Goal: Transaction & Acquisition: Purchase product/service

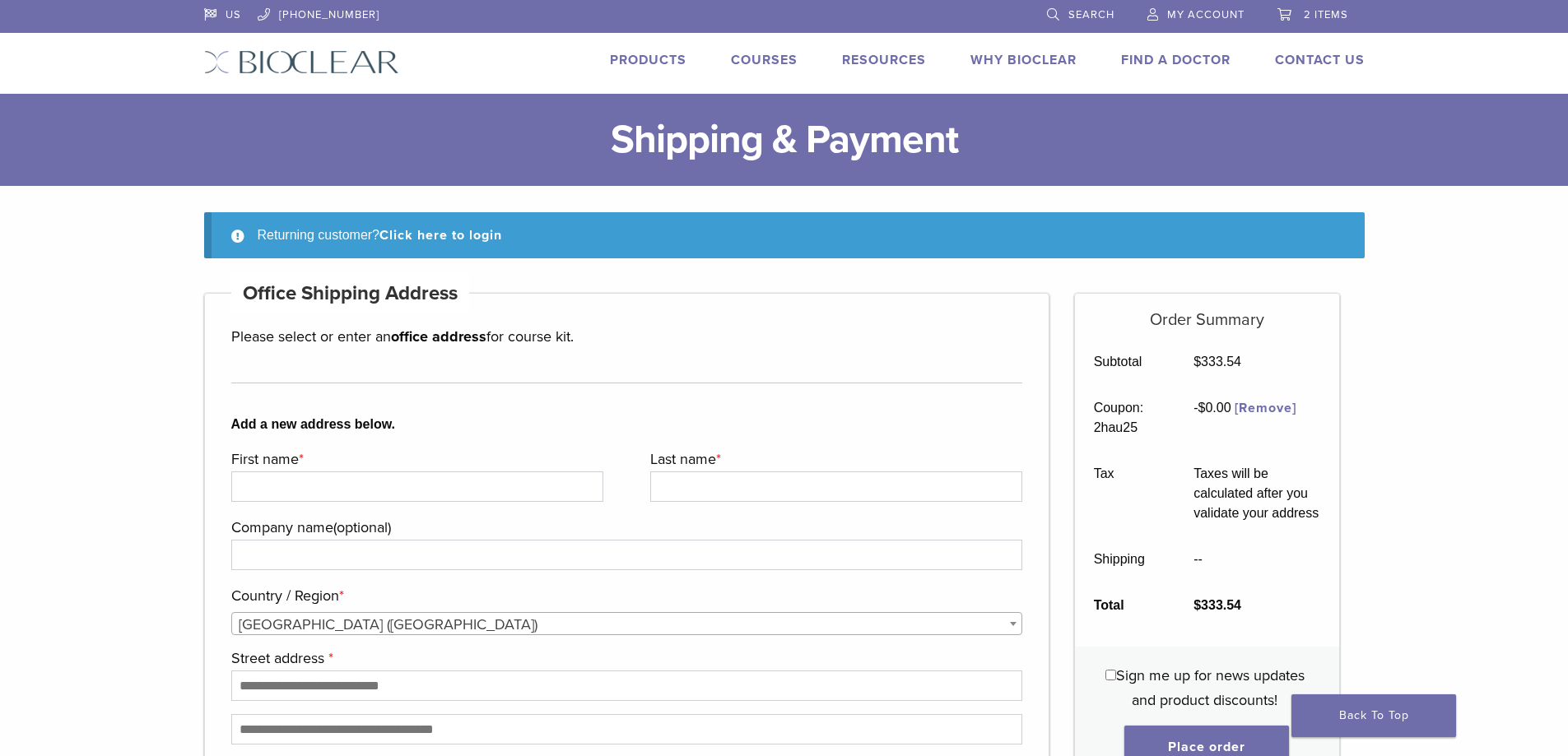
click at [1218, 19] on span "My Account" at bounding box center [1205, 14] width 77 height 13
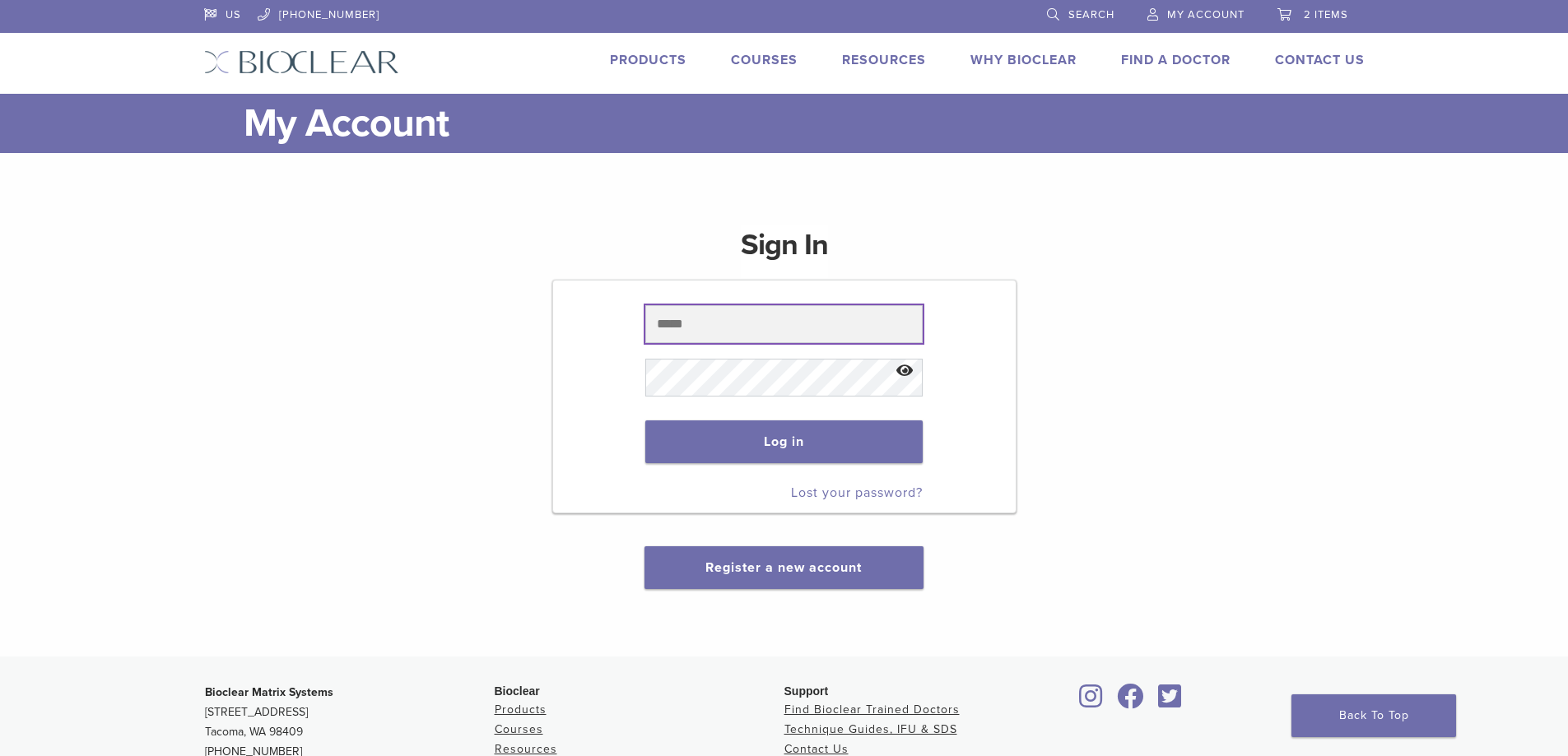
type input "**********"
click at [760, 428] on button "Log in" at bounding box center [784, 442] width 277 height 43
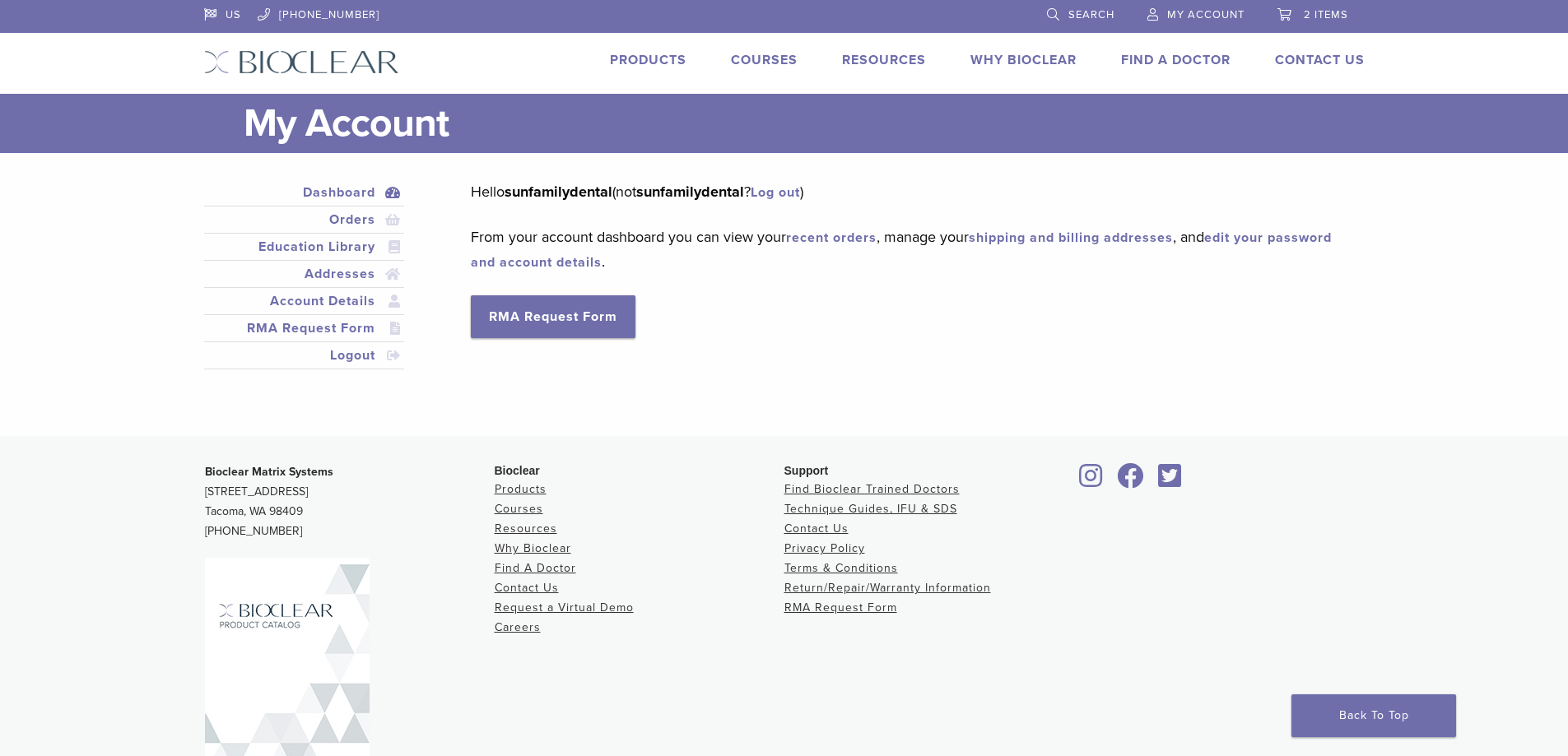
click at [1304, 20] on link "2 items" at bounding box center [1312, 12] width 71 height 24
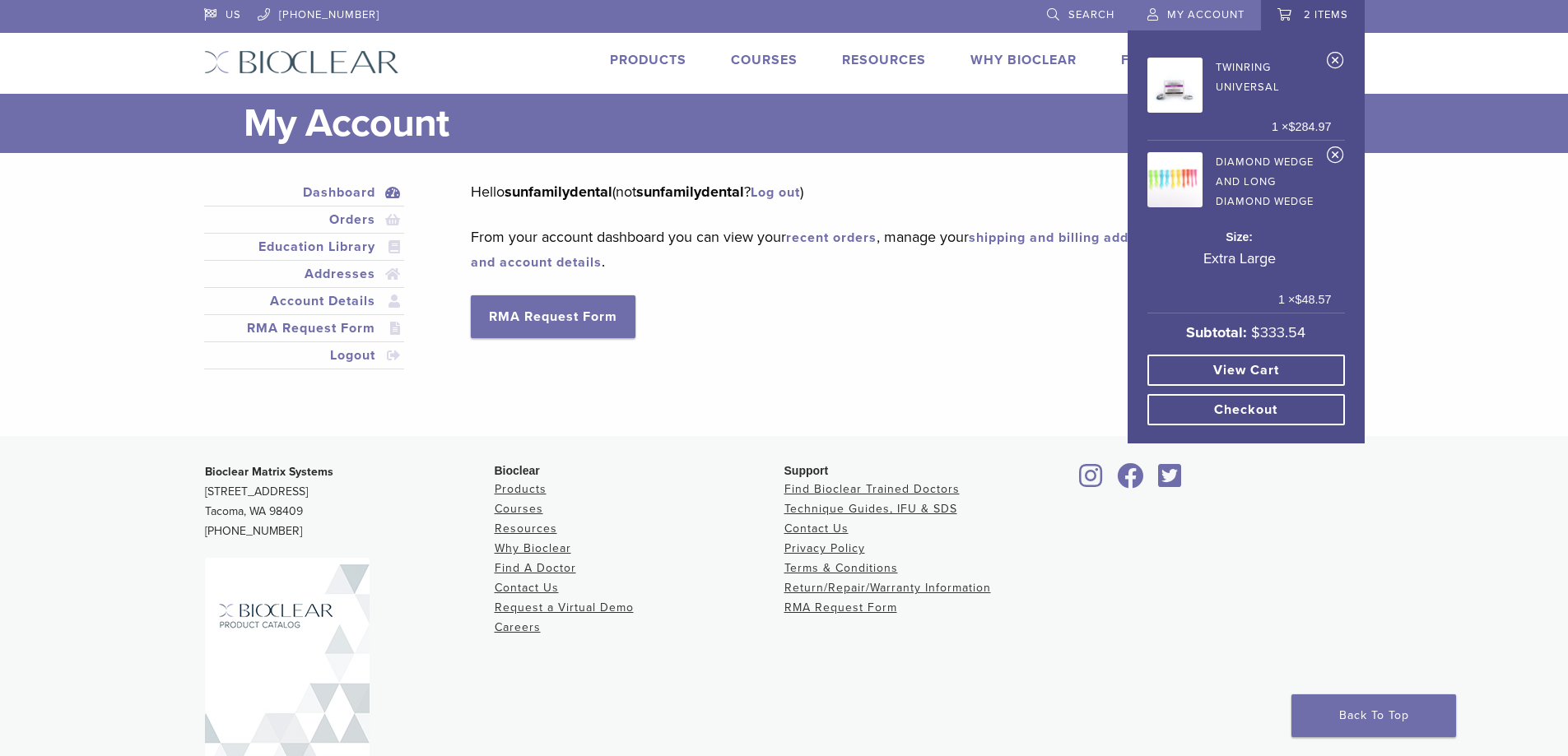
click at [1249, 360] on link "View cart" at bounding box center [1246, 371] width 197 height 31
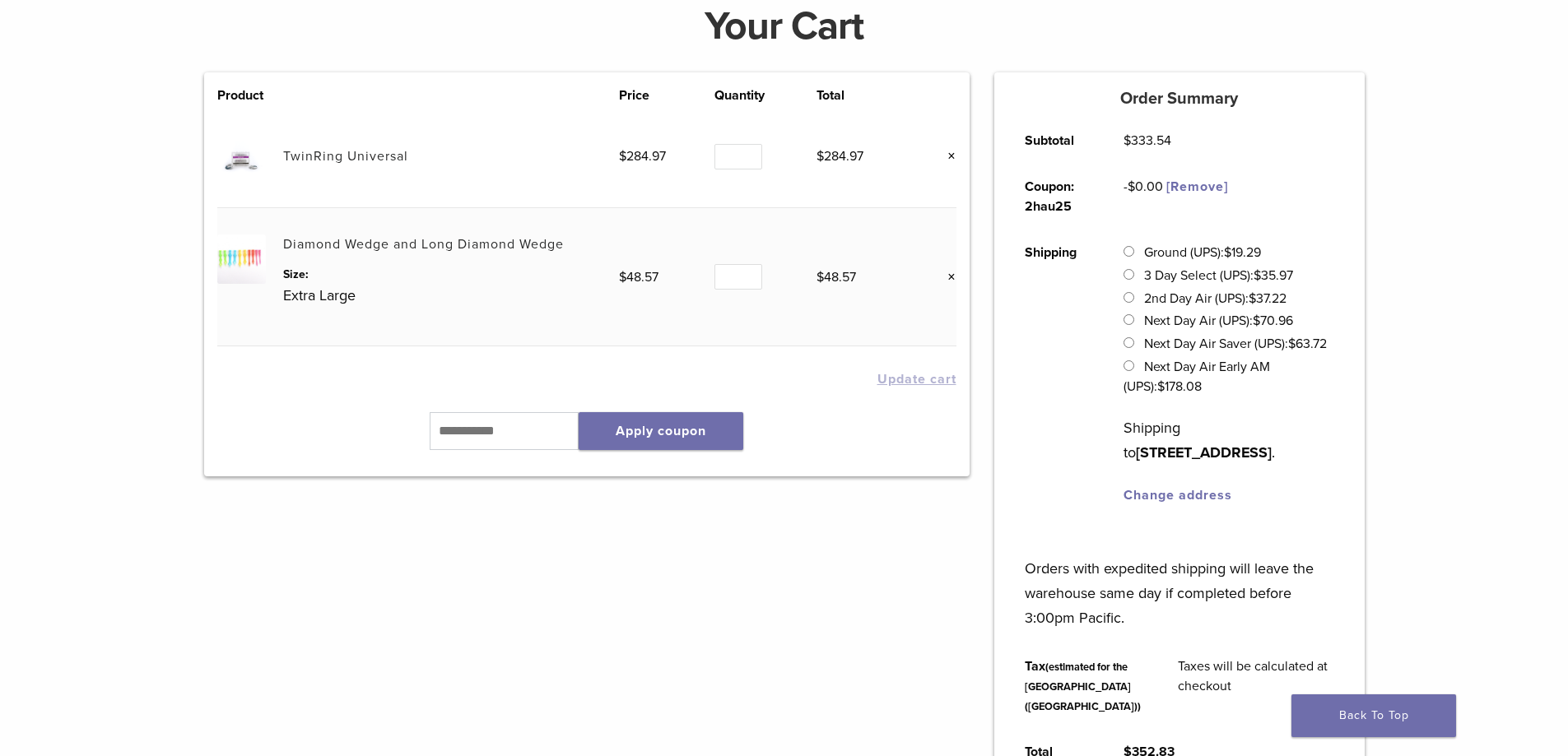
scroll to position [165, 0]
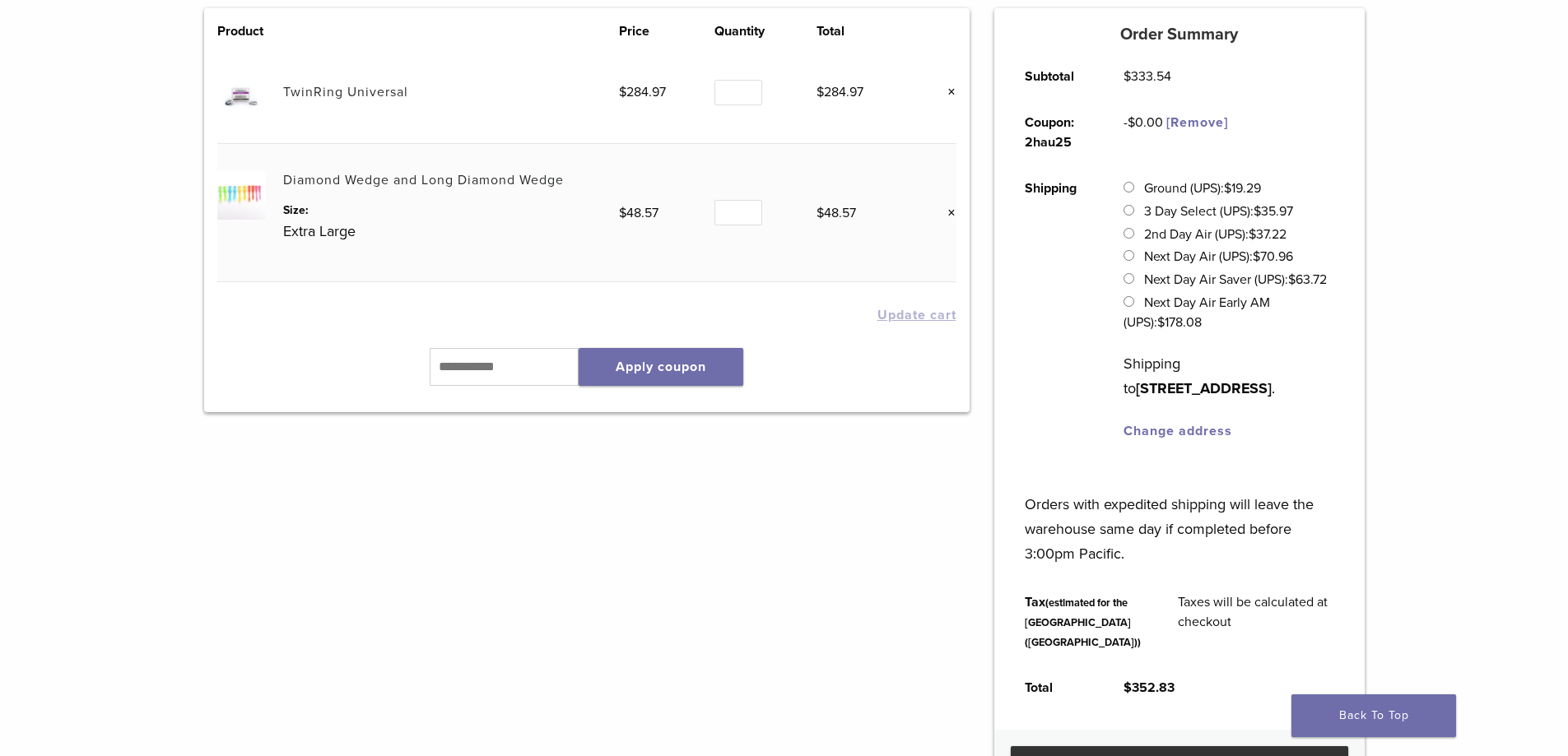
scroll to position [247, 0]
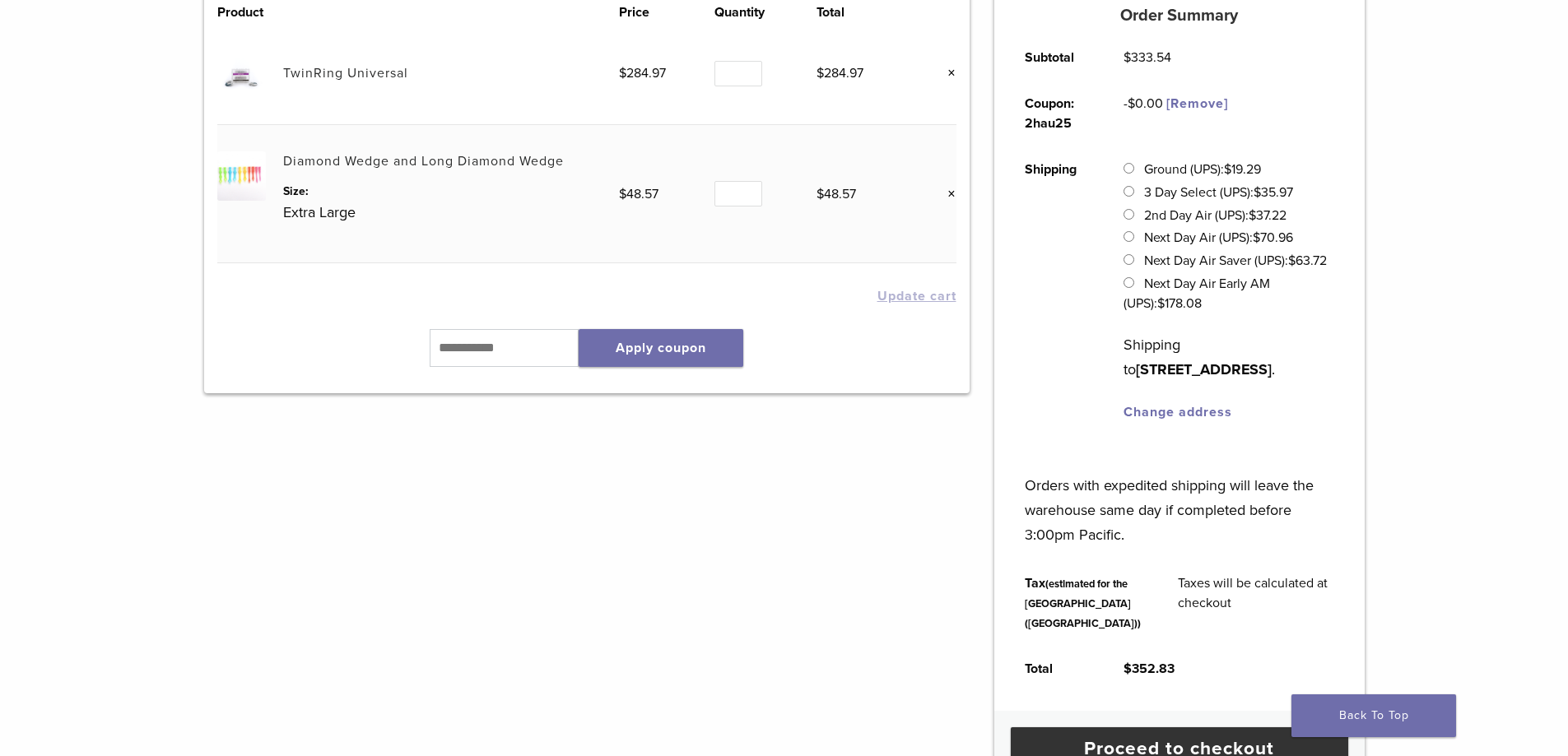
click at [1192, 410] on link "Change address" at bounding box center [1177, 412] width 108 height 17
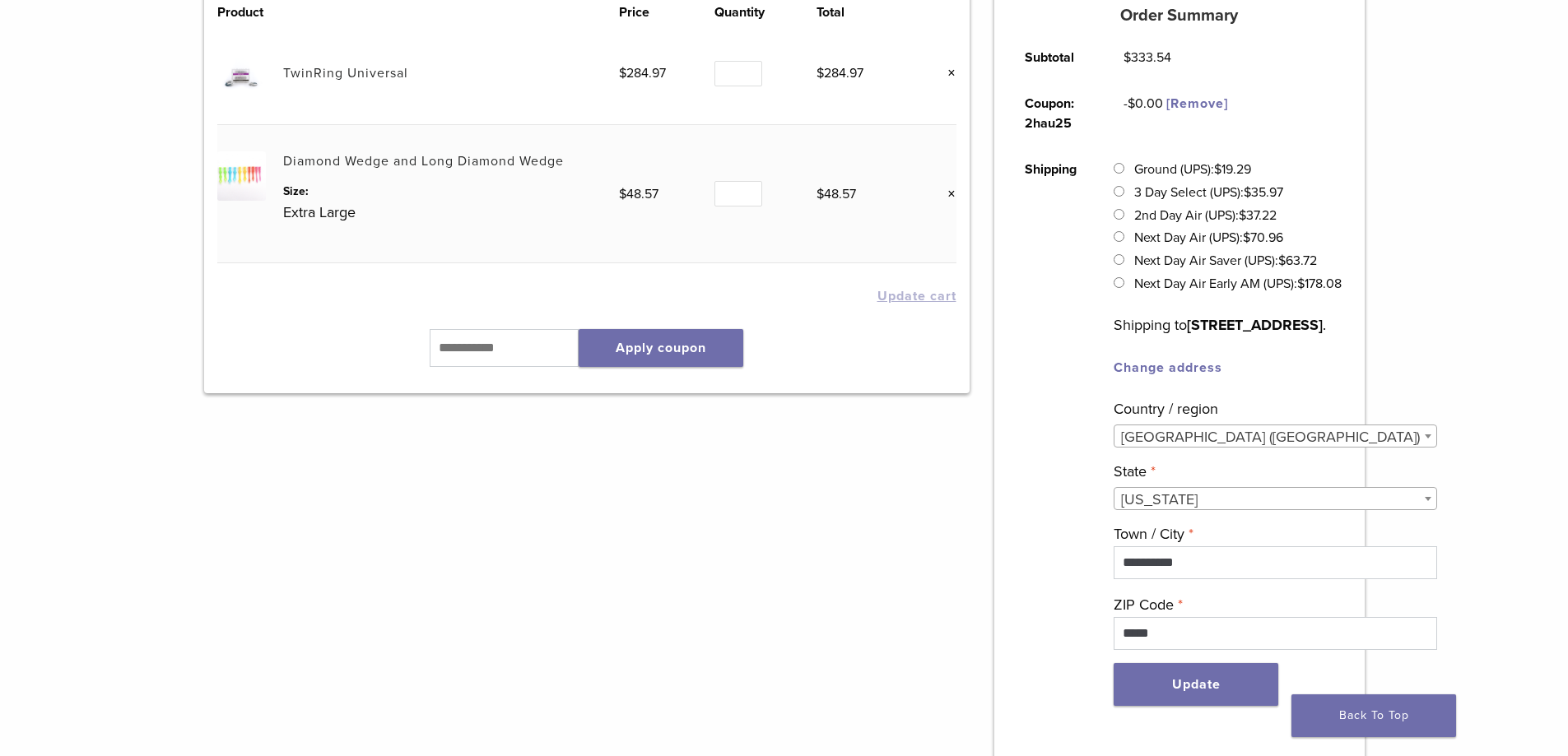
click at [1181, 385] on td "**********" at bounding box center [1275, 443] width 360 height 593
click at [1168, 377] on link "Change address" at bounding box center [1167, 368] width 108 height 17
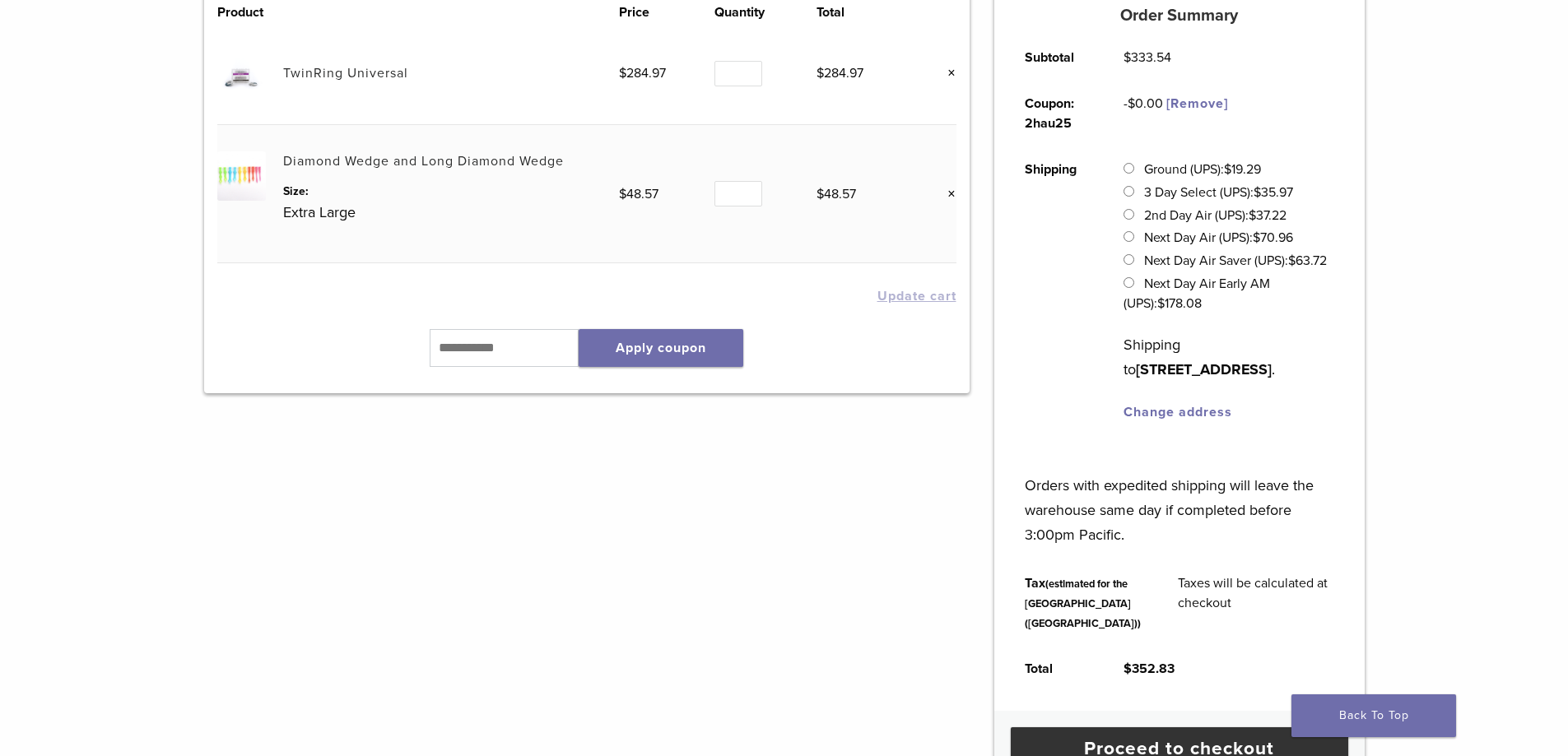
click at [1168, 413] on link "Change address" at bounding box center [1177, 412] width 108 height 17
select select "**"
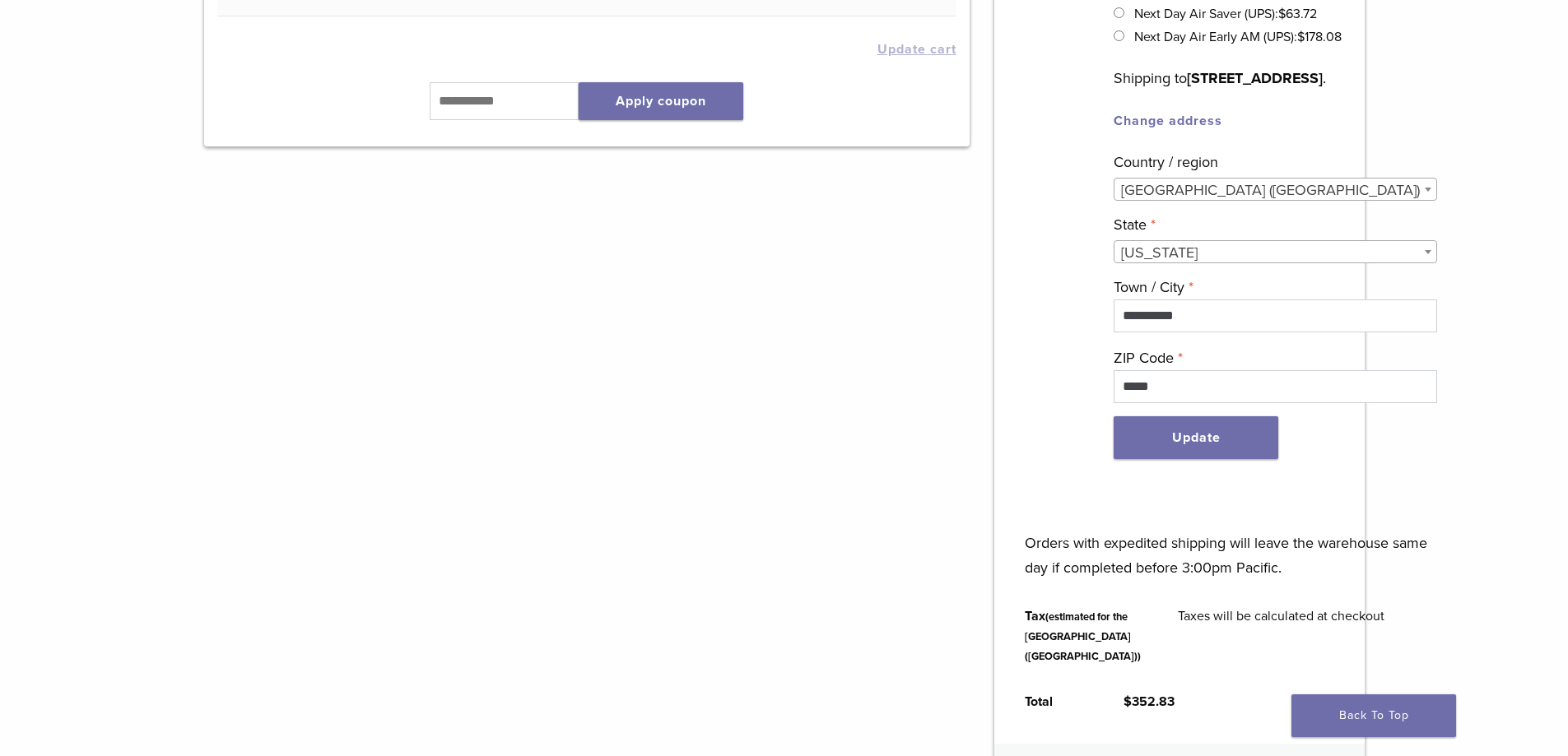
scroll to position [658, 0]
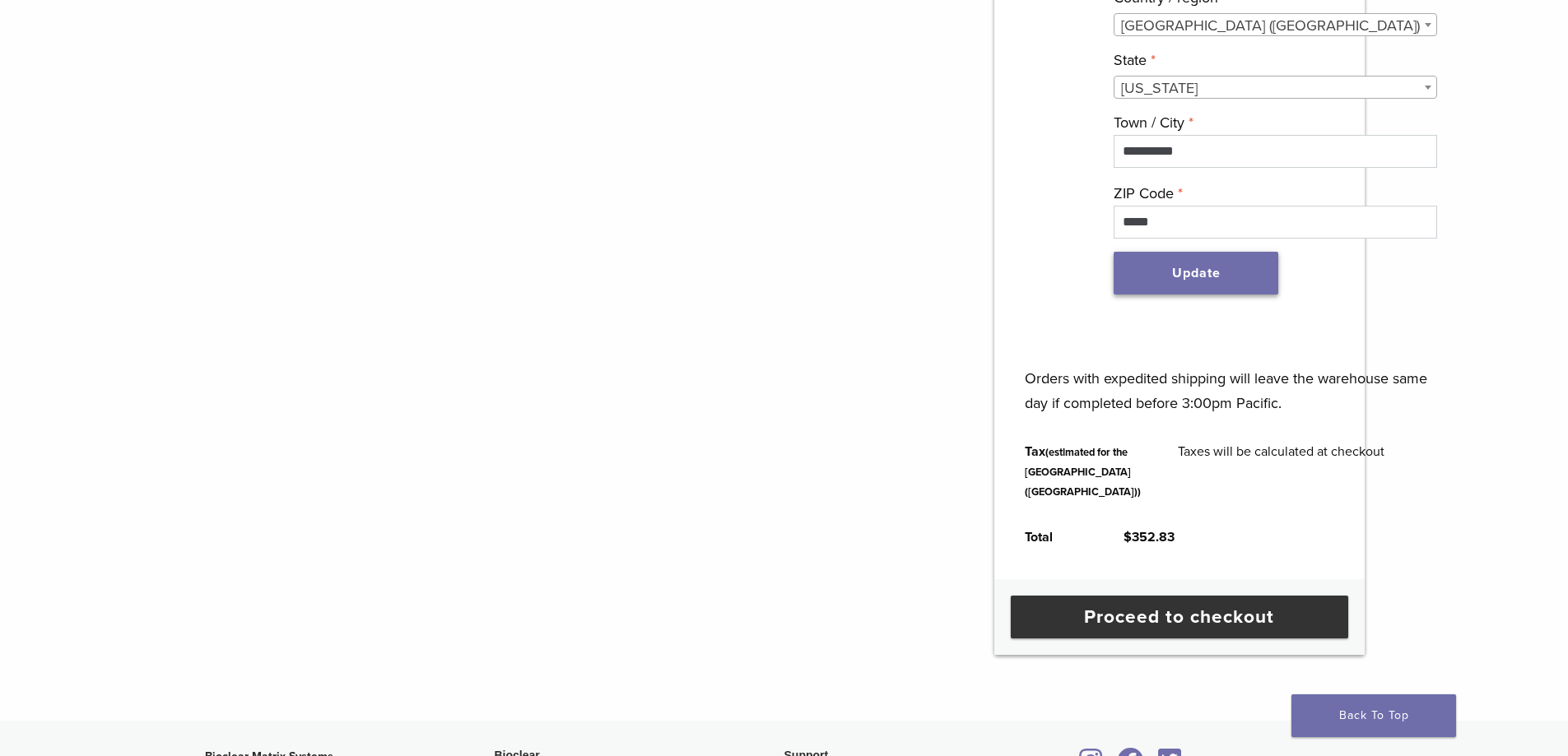
click at [1213, 295] on button "Update" at bounding box center [1195, 273] width 165 height 43
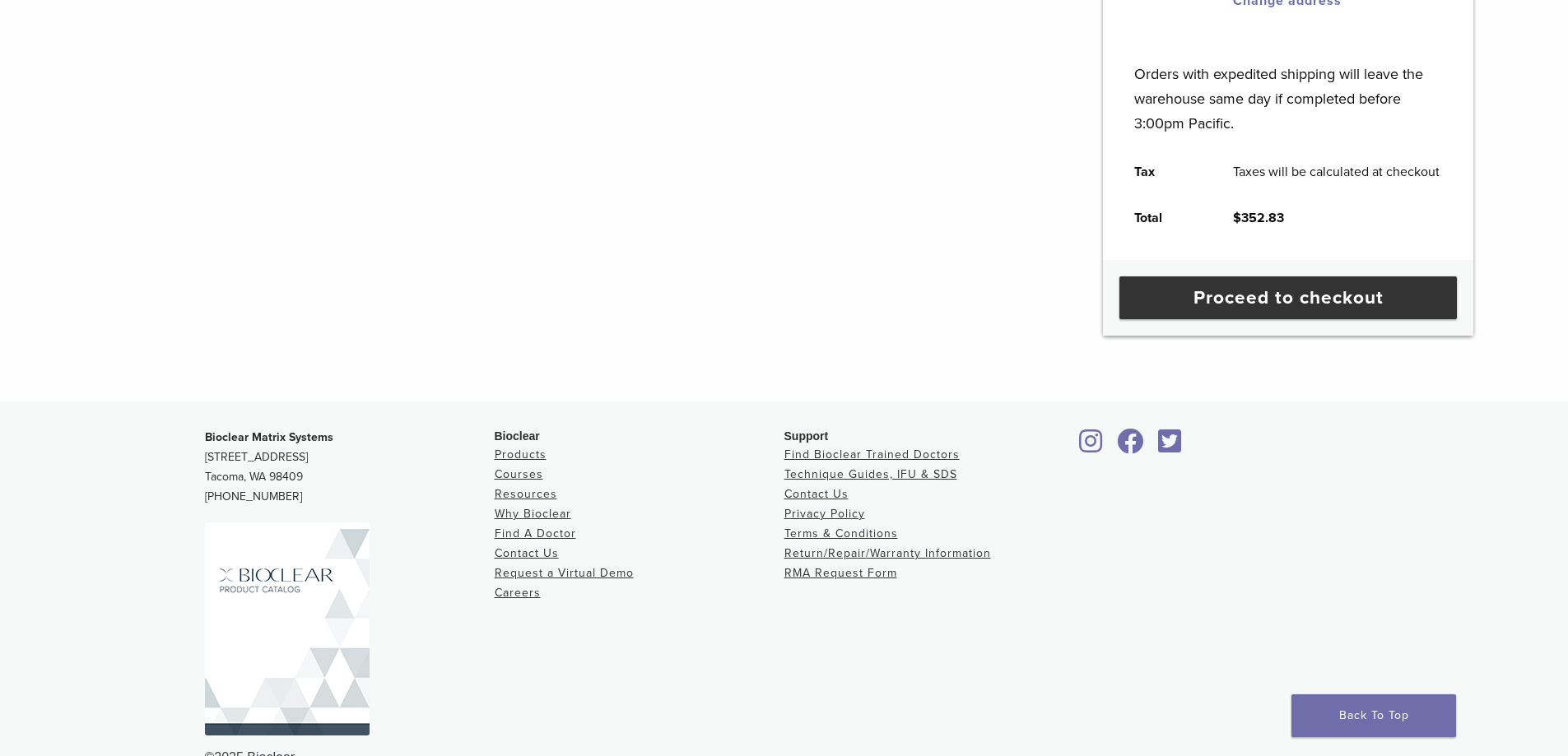
scroll to position [247, 0]
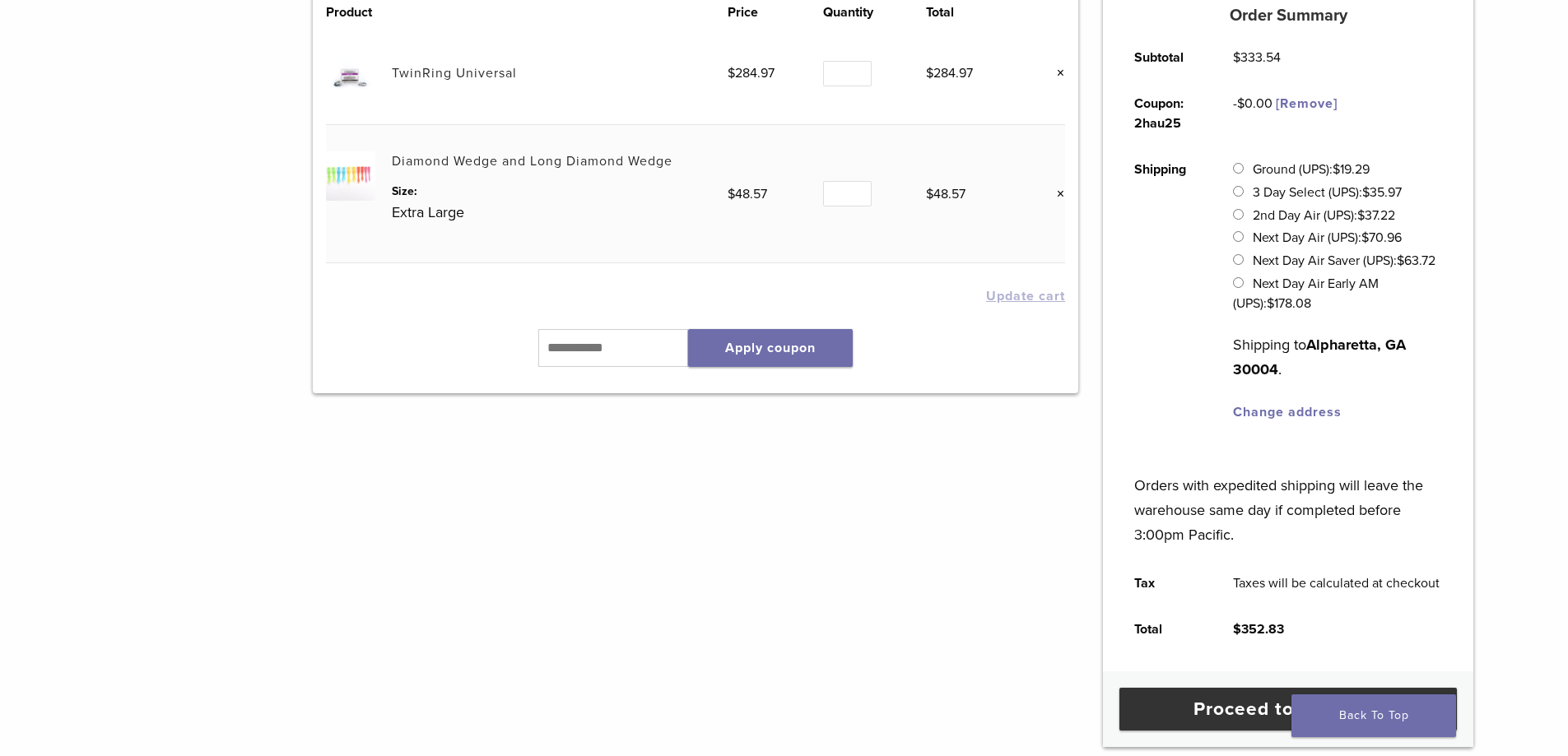
click at [1275, 411] on link "Change address" at bounding box center [1287, 412] width 108 height 17
select select "**"
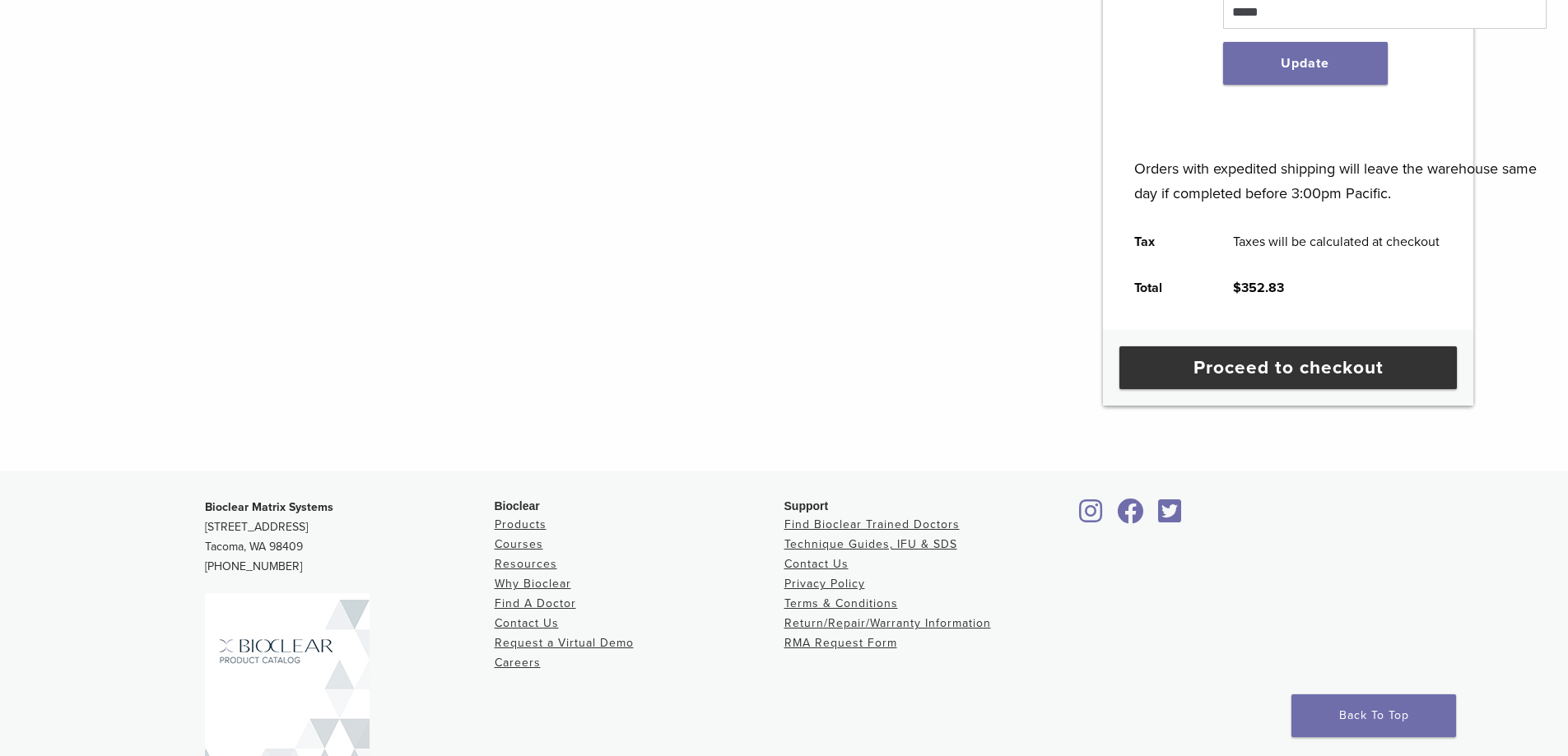
scroll to position [905, 0]
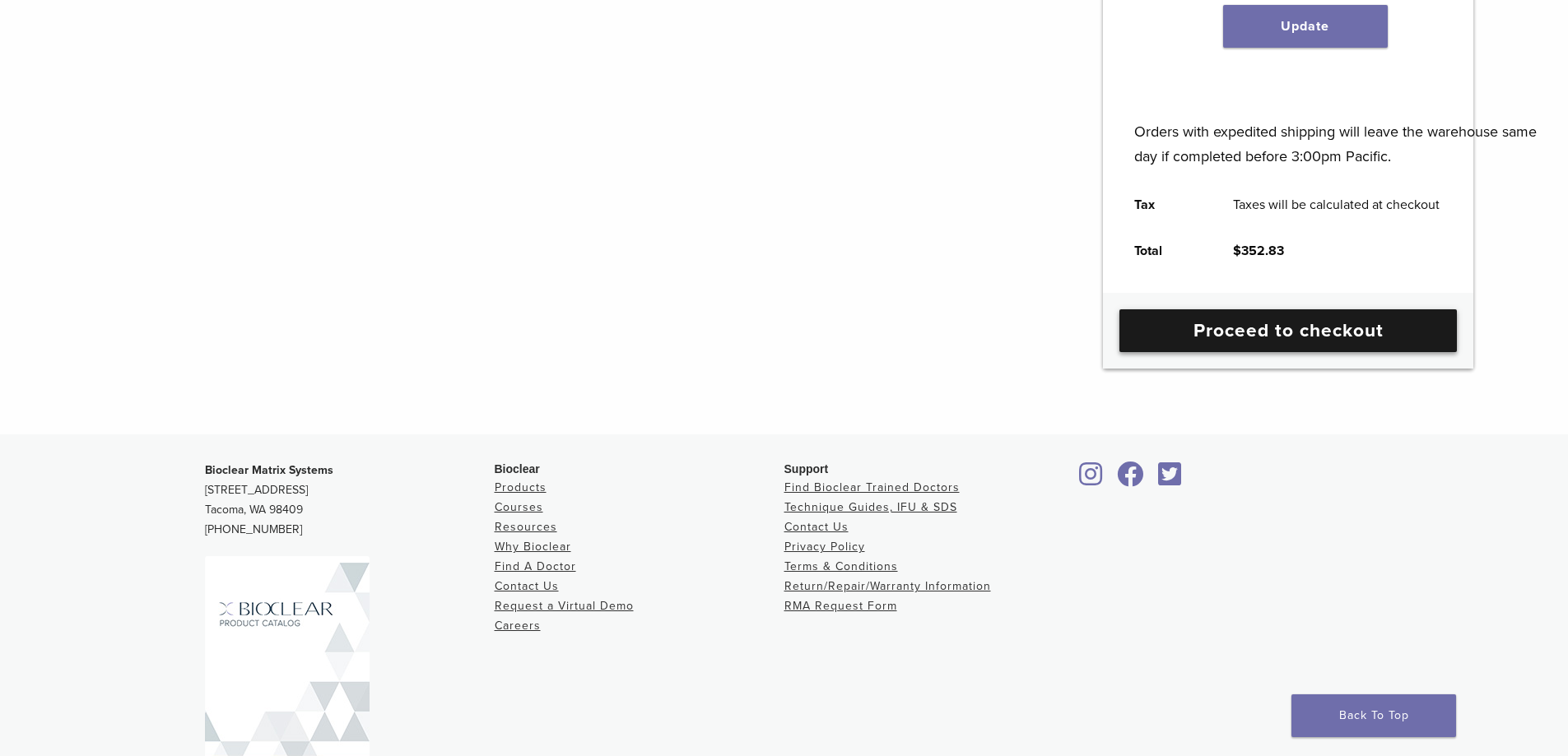
click at [1298, 352] on link "Proceed to checkout" at bounding box center [1288, 331] width 338 height 43
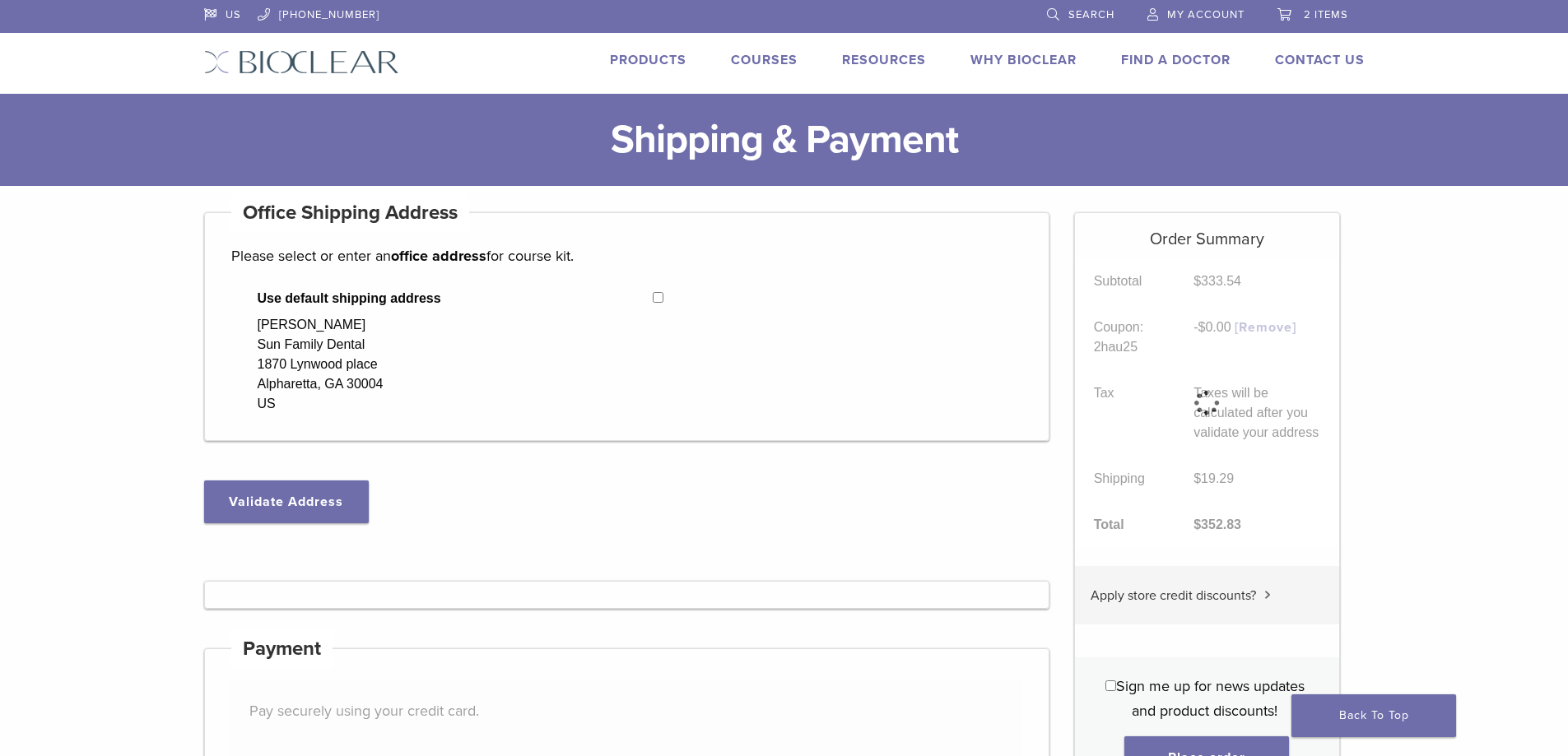
select select "**"
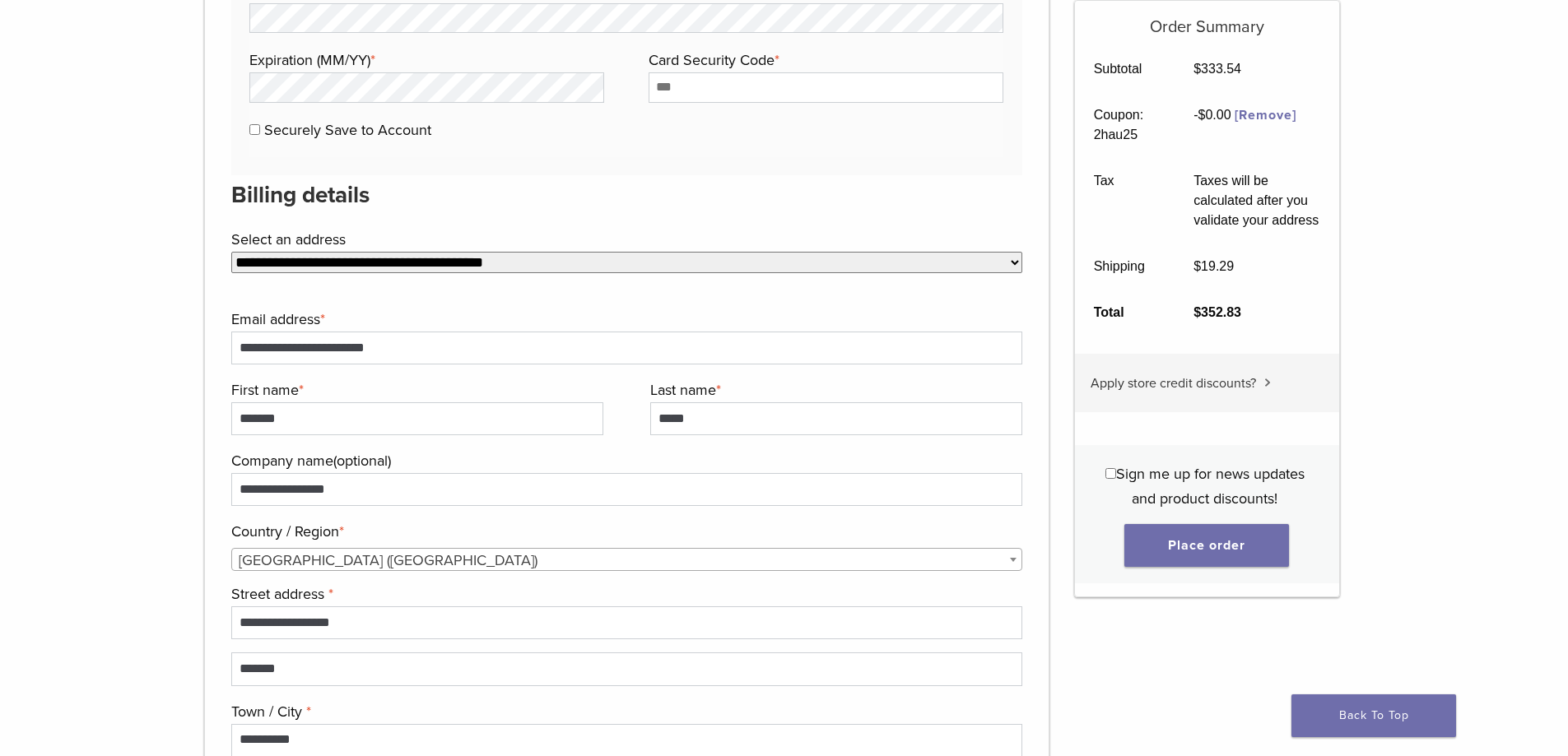
scroll to position [740, 0]
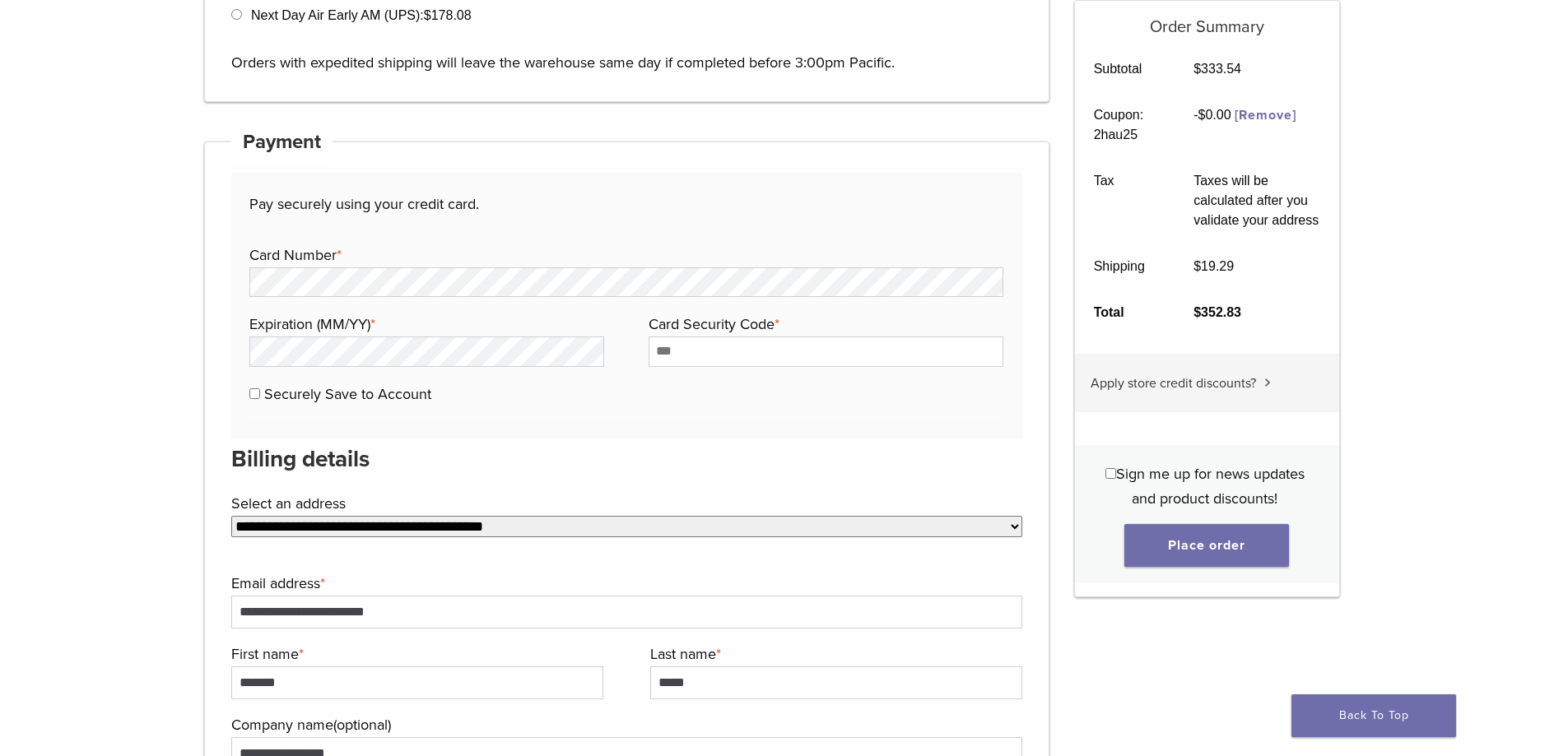
click at [657, 395] on p "Securely Save to Account" at bounding box center [626, 393] width 754 height 24
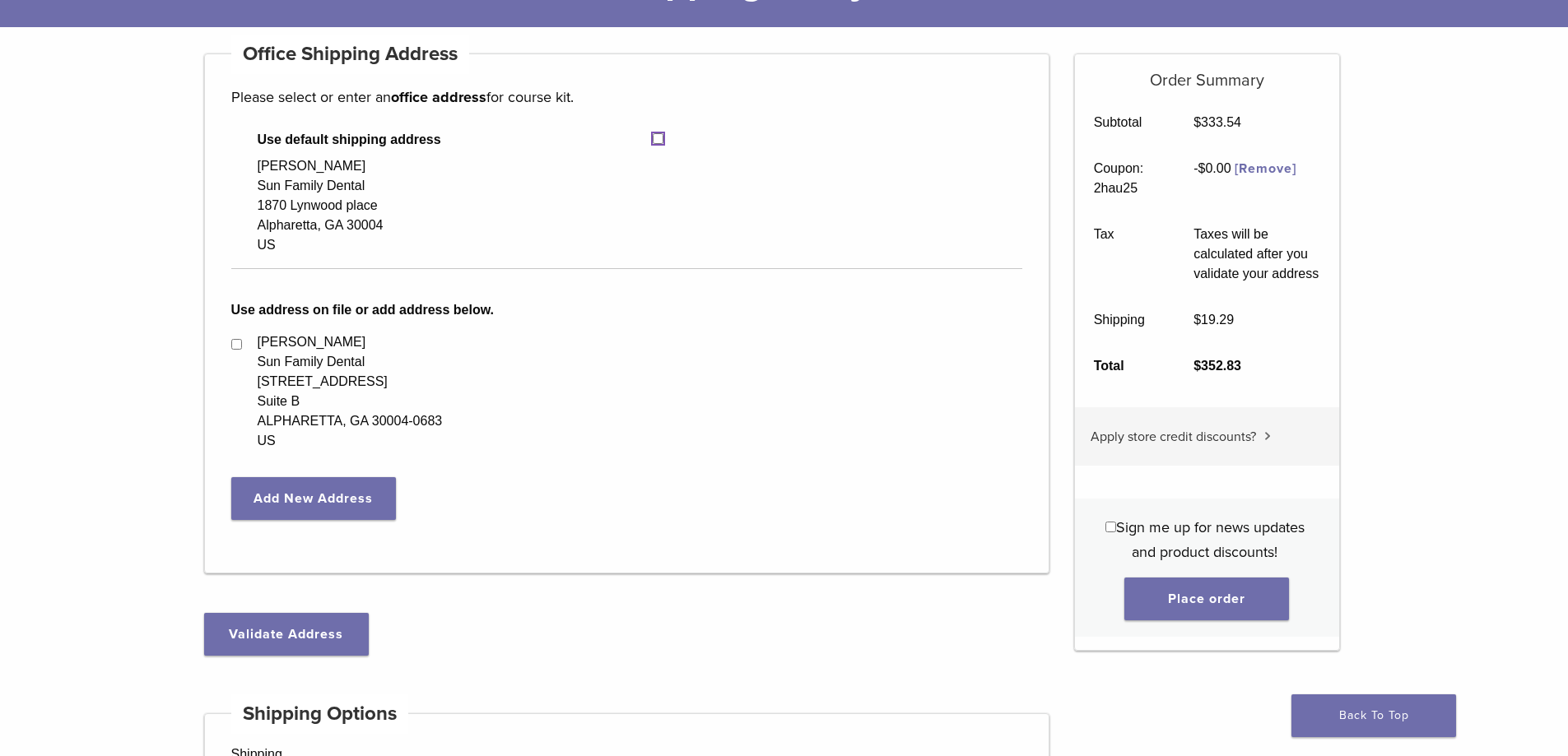
scroll to position [165, 0]
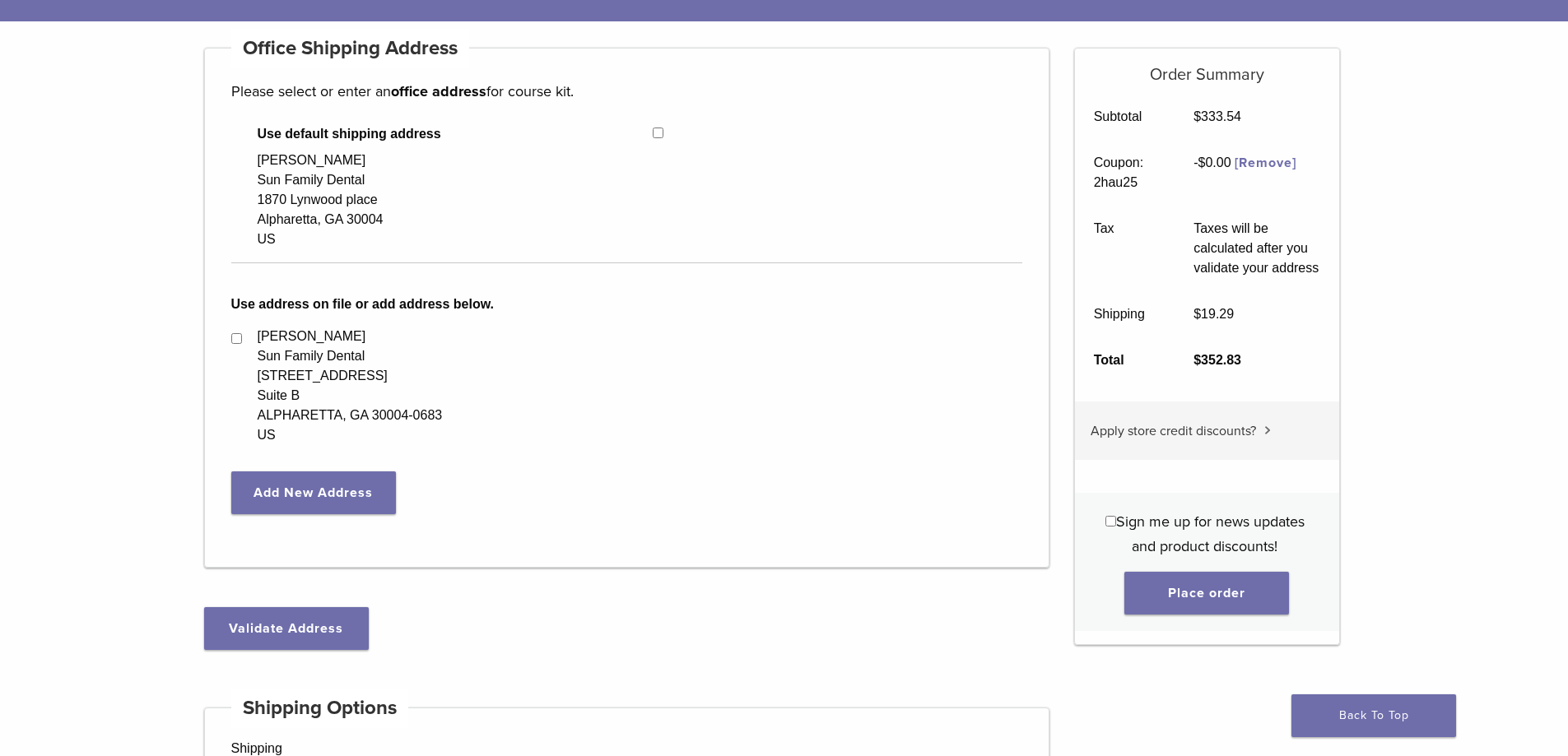
click at [236, 332] on div "Shainal Nagar Sun Family Dental 5620 Commerce Blvd Suite B ALPHARETTA, GA 30004…" at bounding box center [429, 385] width 396 height 118
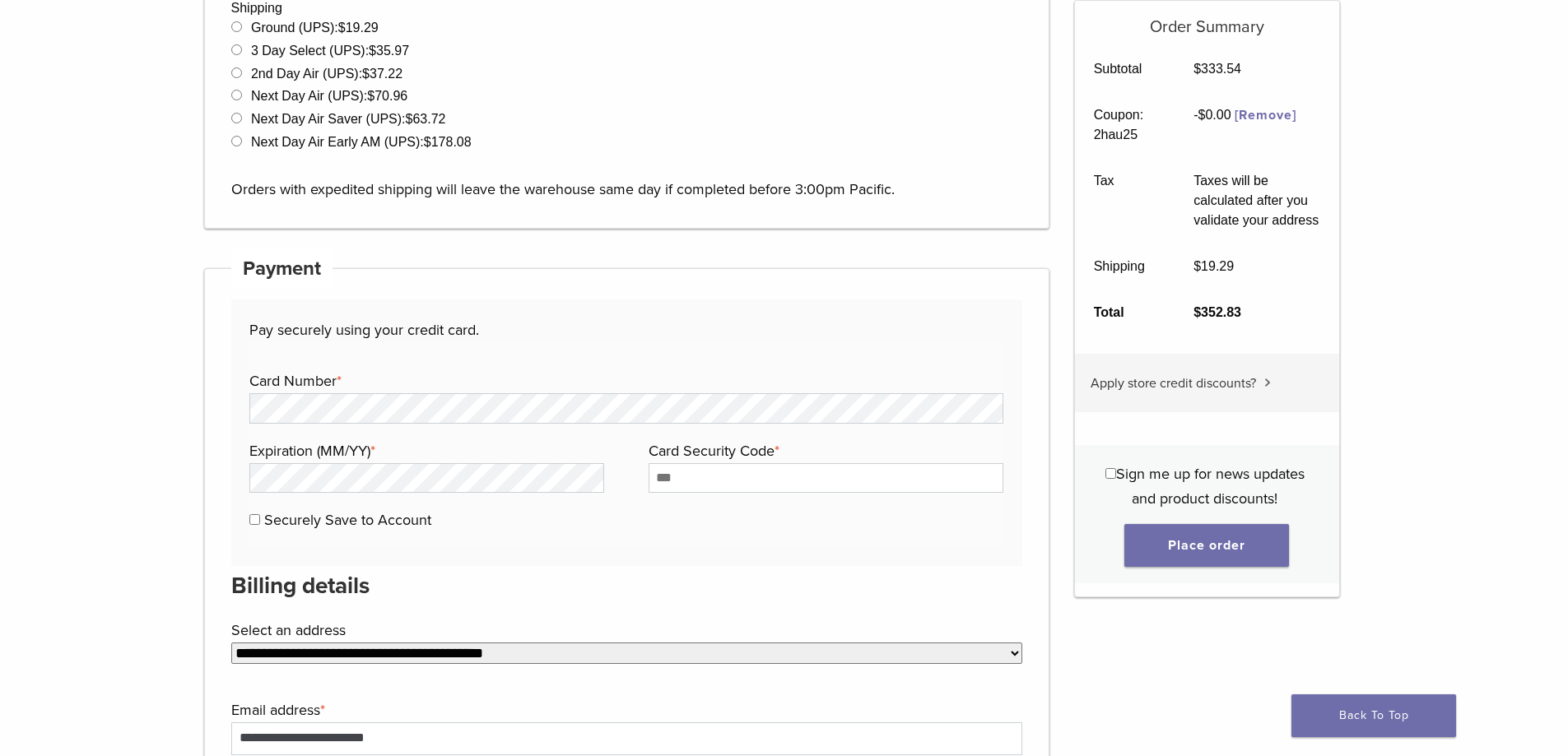
scroll to position [987, 0]
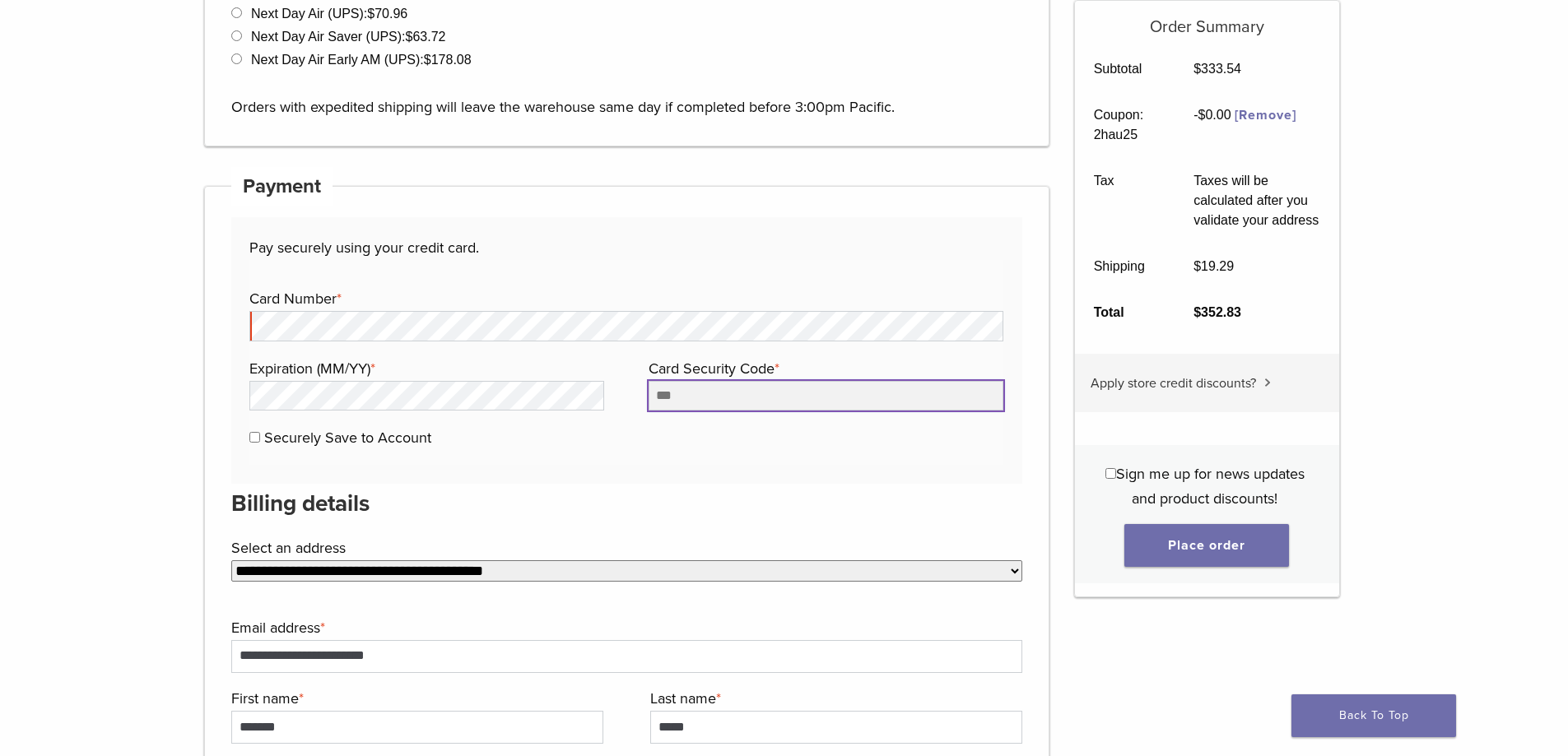
type input "***"
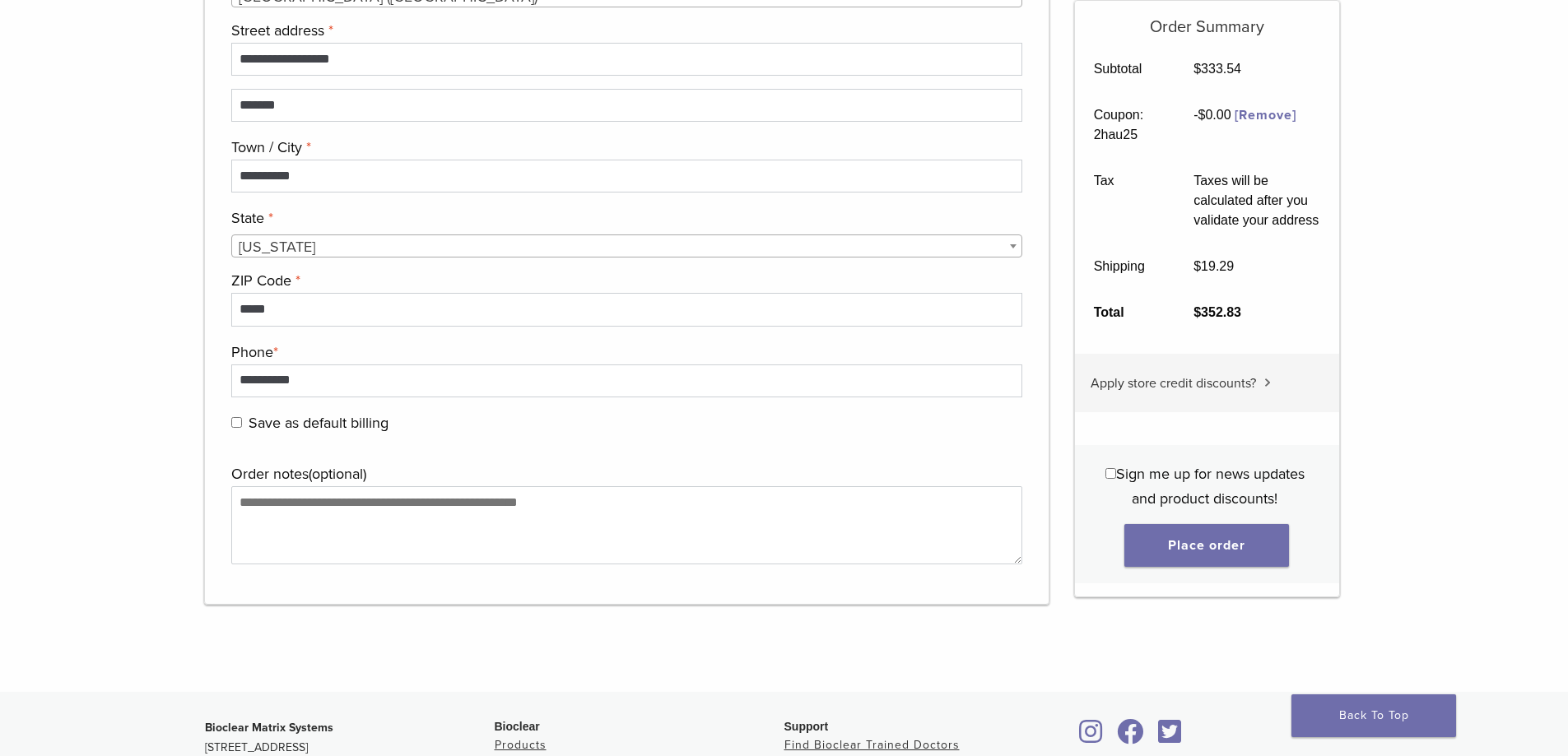
scroll to position [2189, 0]
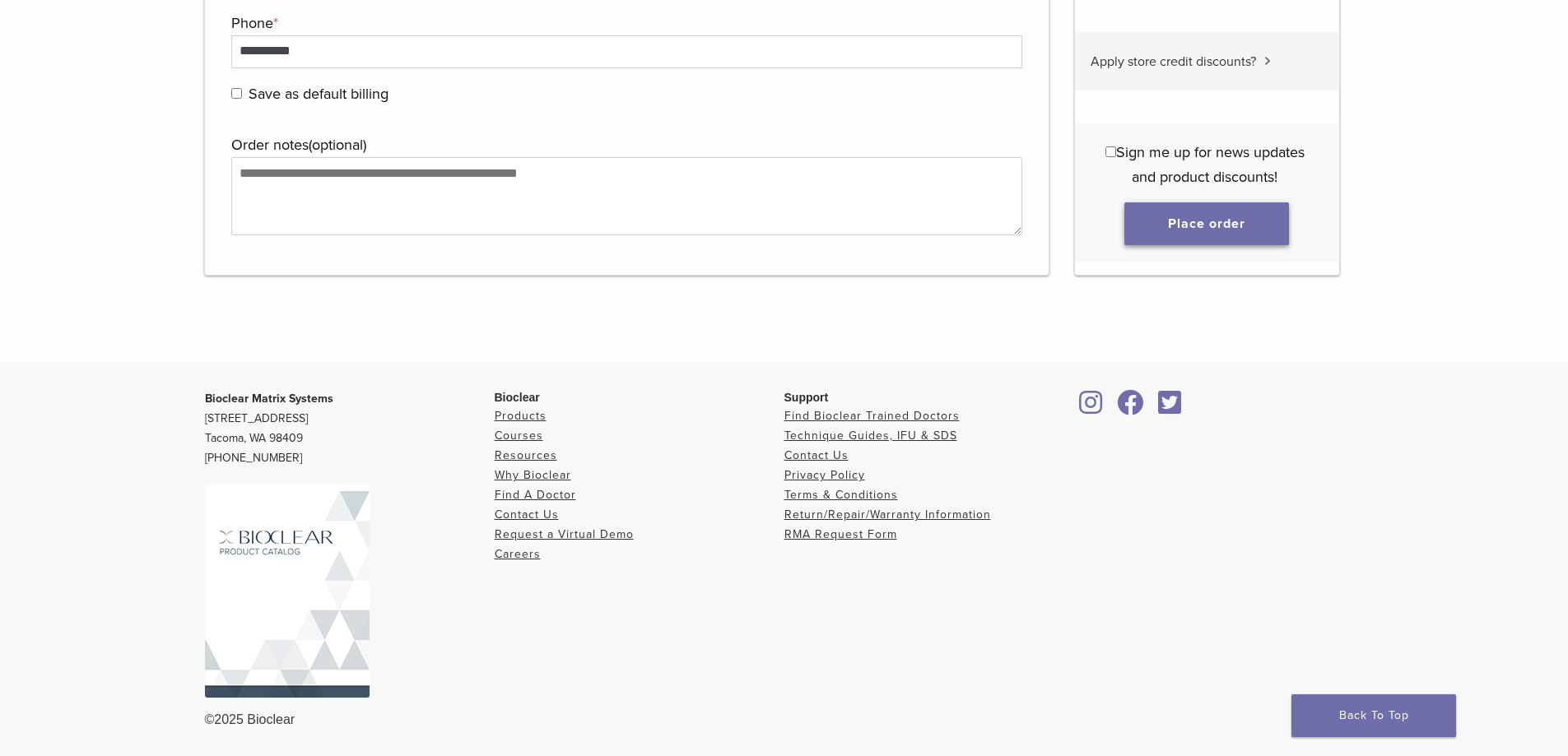
click at [1260, 223] on button "Place order" at bounding box center [1206, 224] width 165 height 43
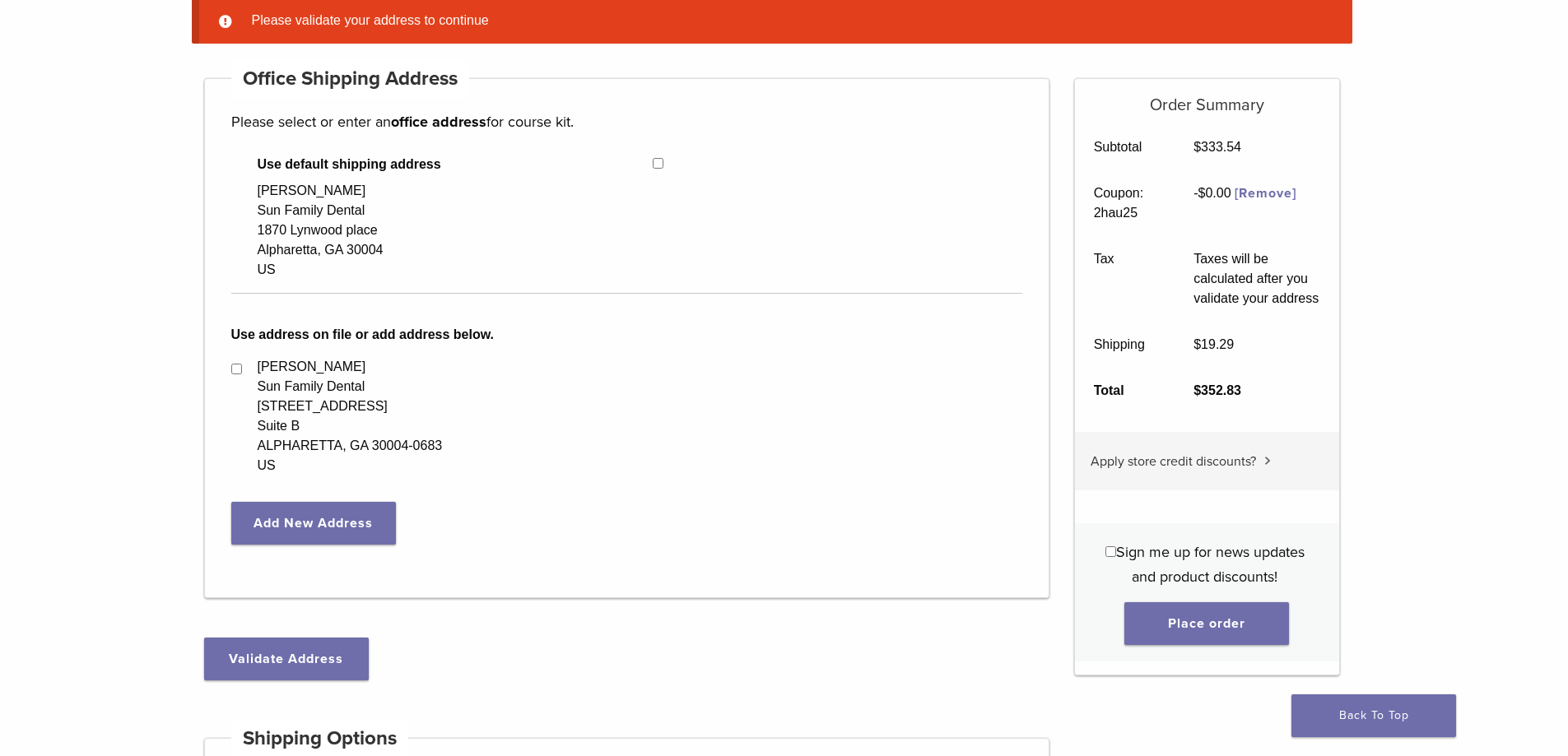
scroll to position [295, 0]
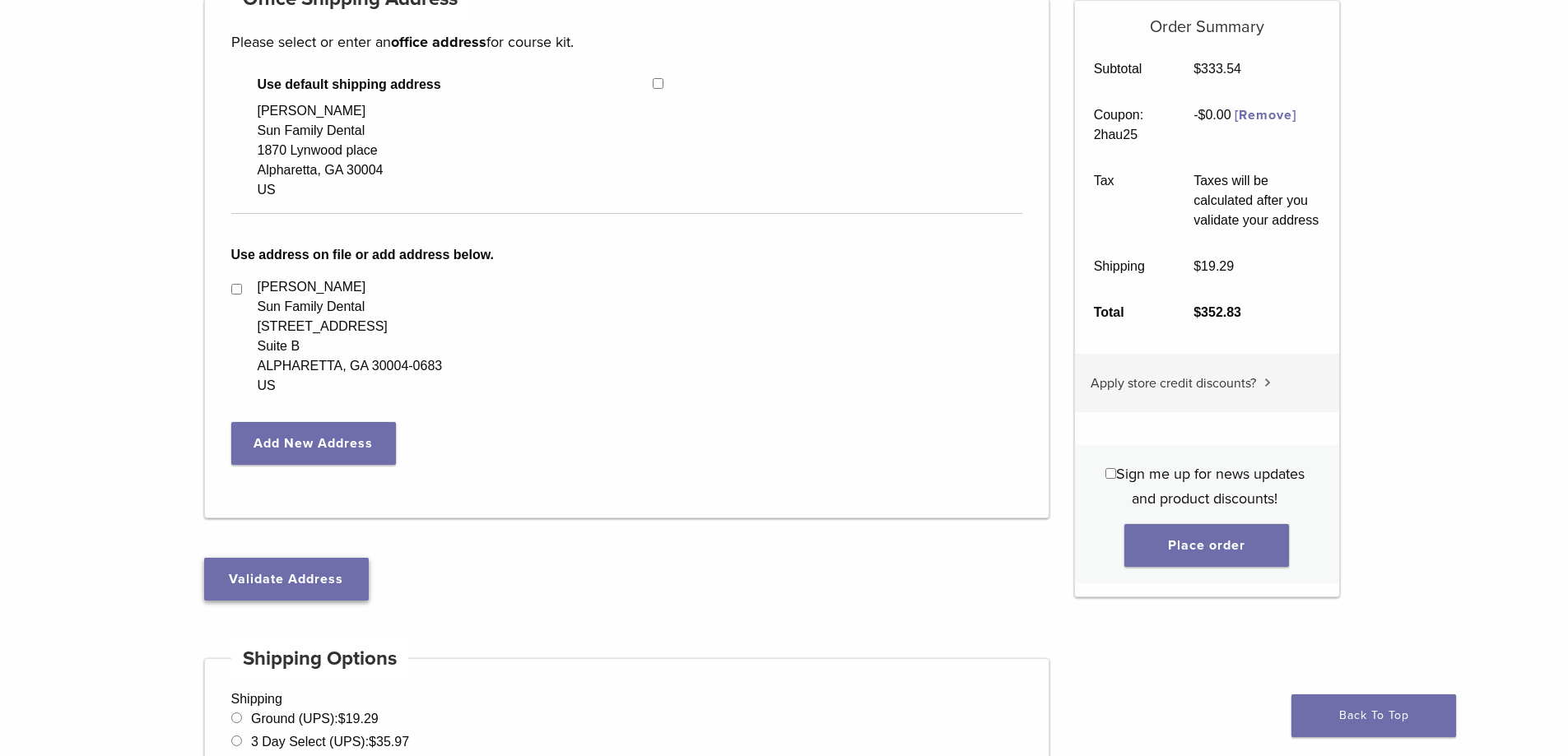
click at [302, 581] on button "Validate Address" at bounding box center [286, 579] width 165 height 43
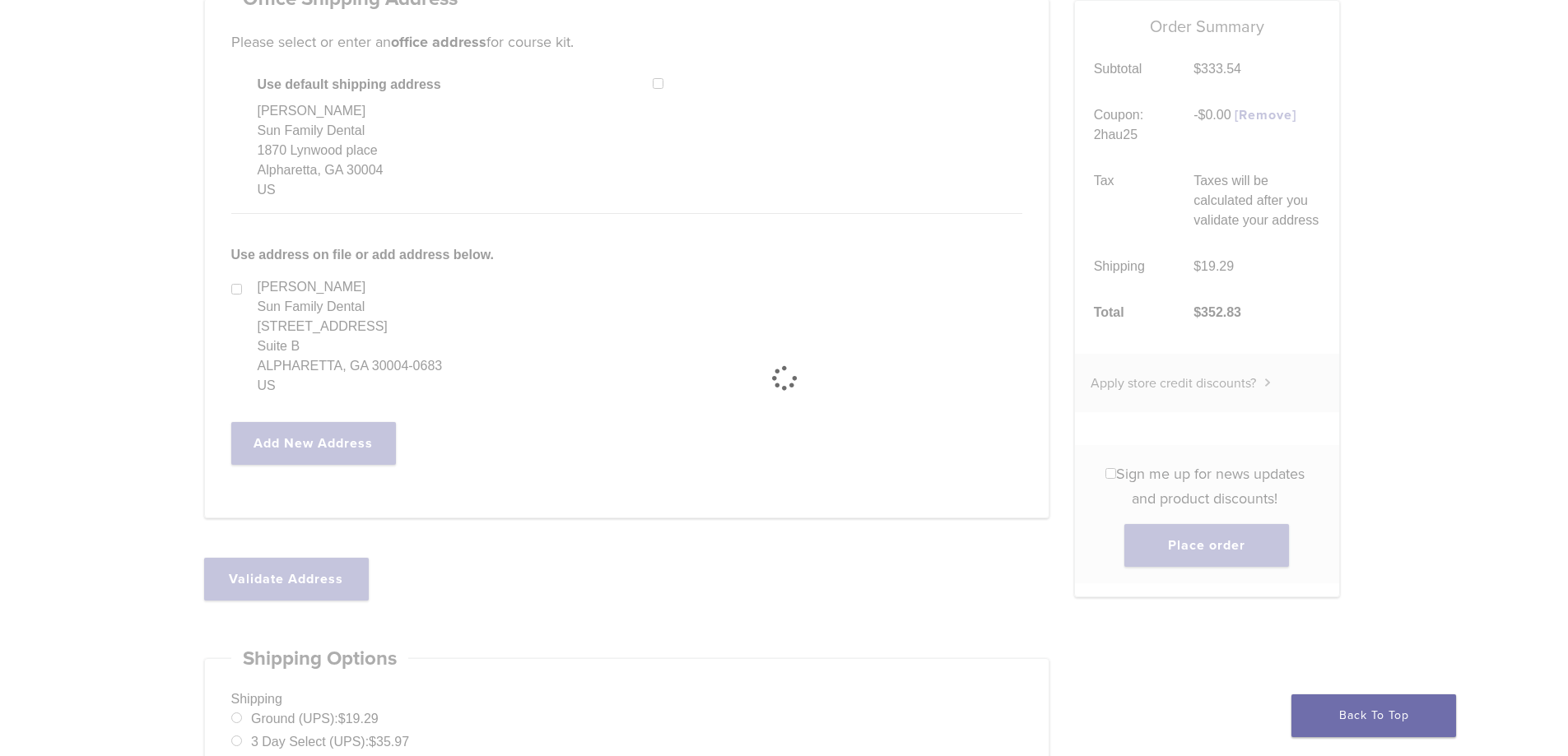
select select "**"
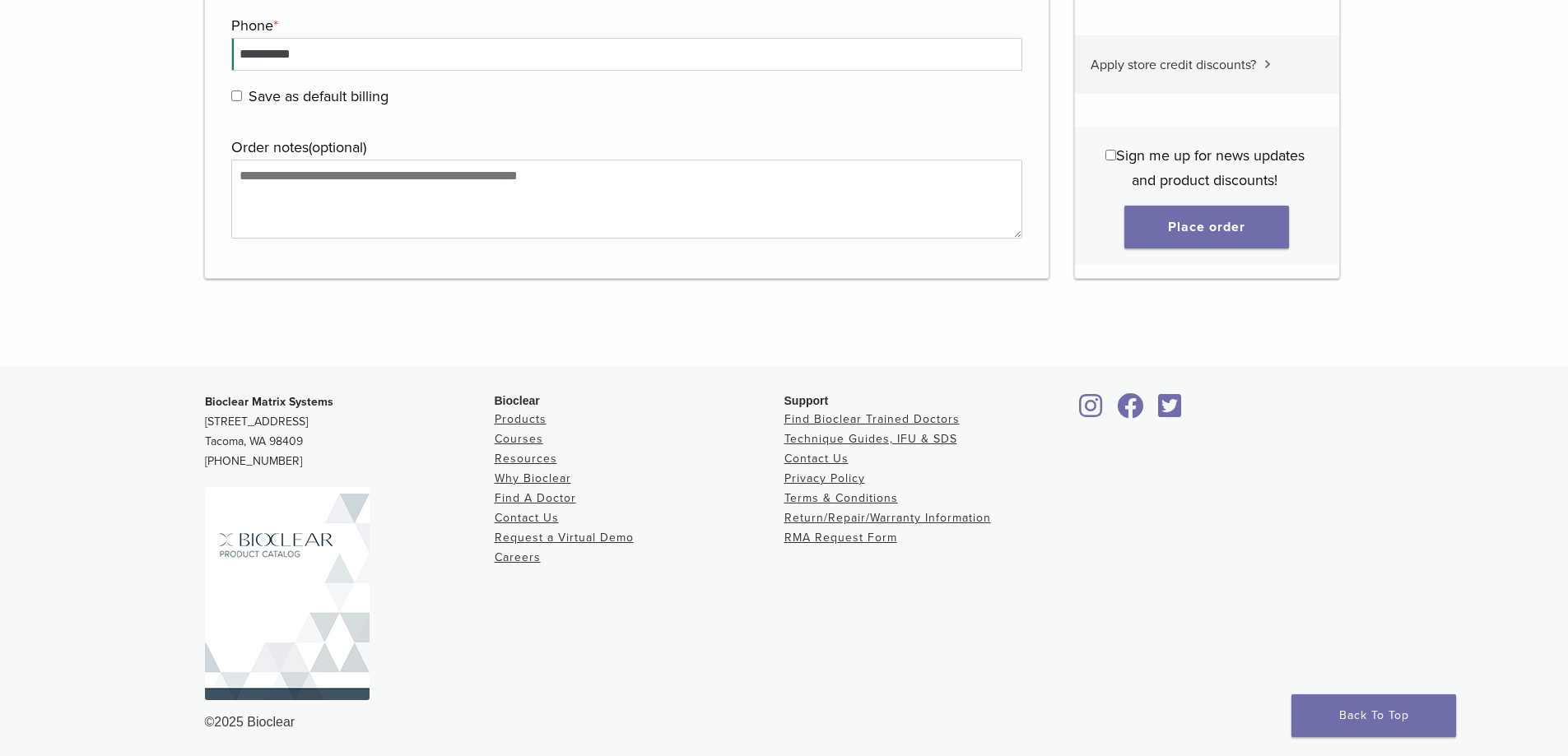
scroll to position [2225, 0]
click at [1228, 216] on button "Place order" at bounding box center [1206, 224] width 165 height 43
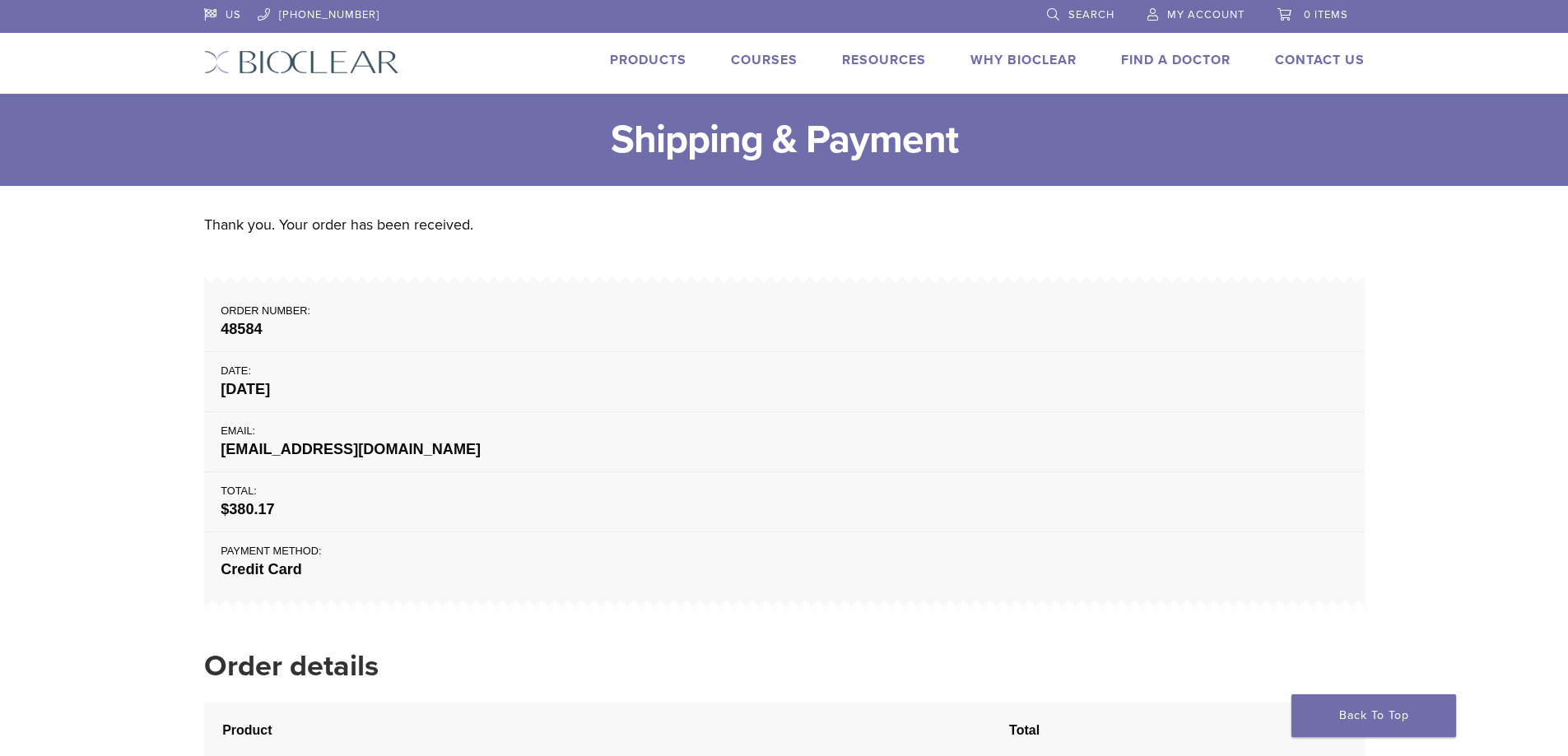
click at [649, 59] on link "Products" at bounding box center [648, 60] width 76 height 17
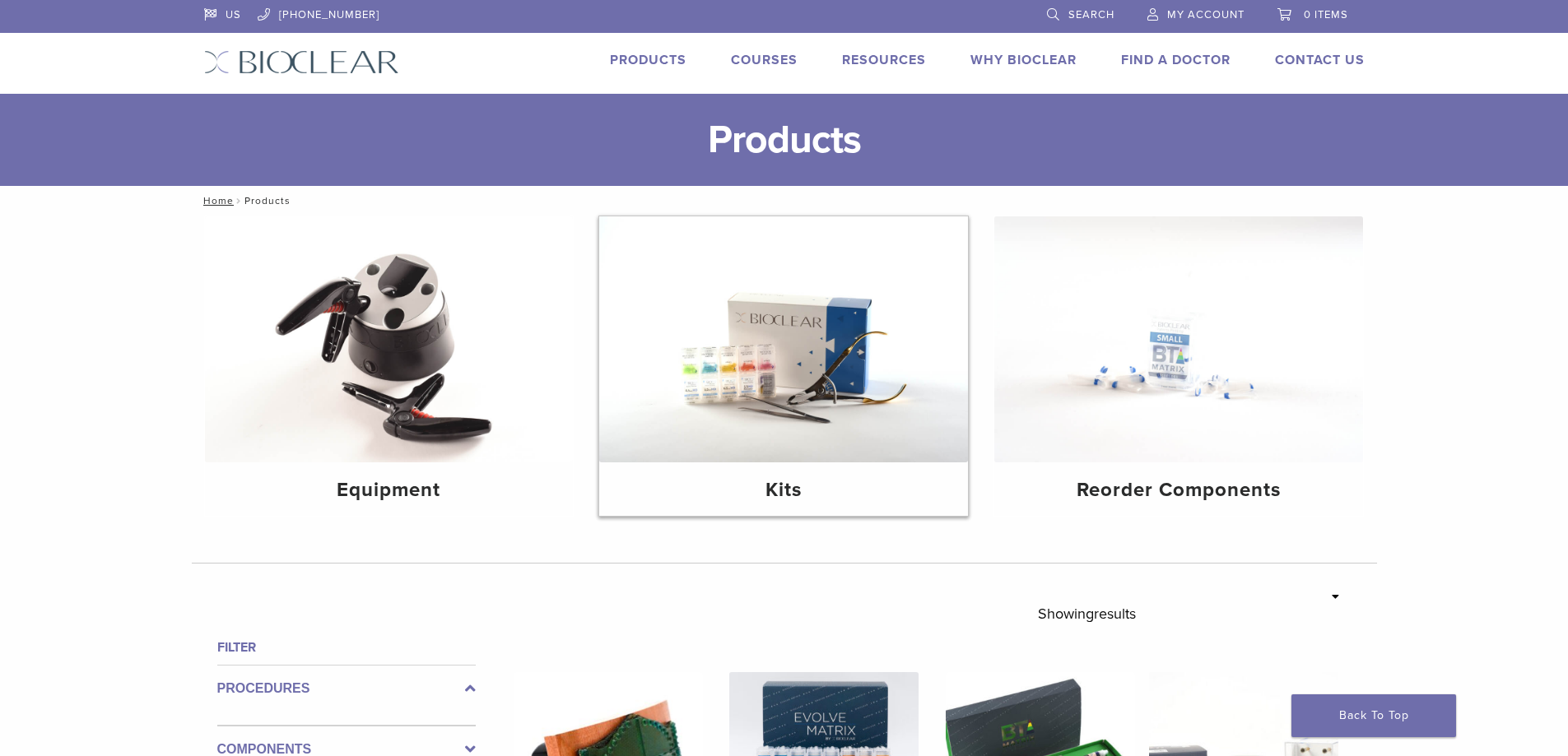
click at [805, 374] on img at bounding box center [784, 339] width 369 height 246
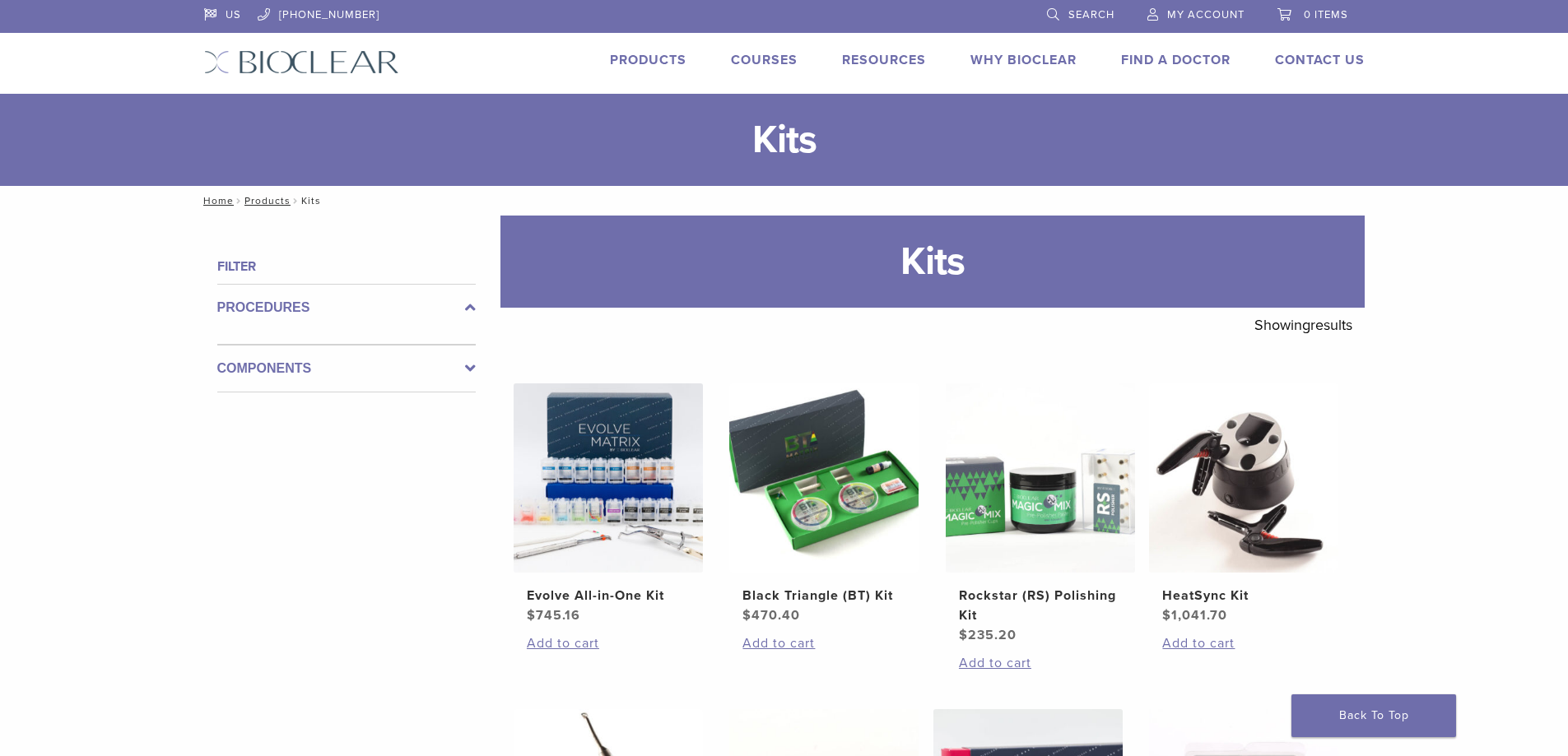
click at [661, 61] on link "Products" at bounding box center [648, 60] width 76 height 17
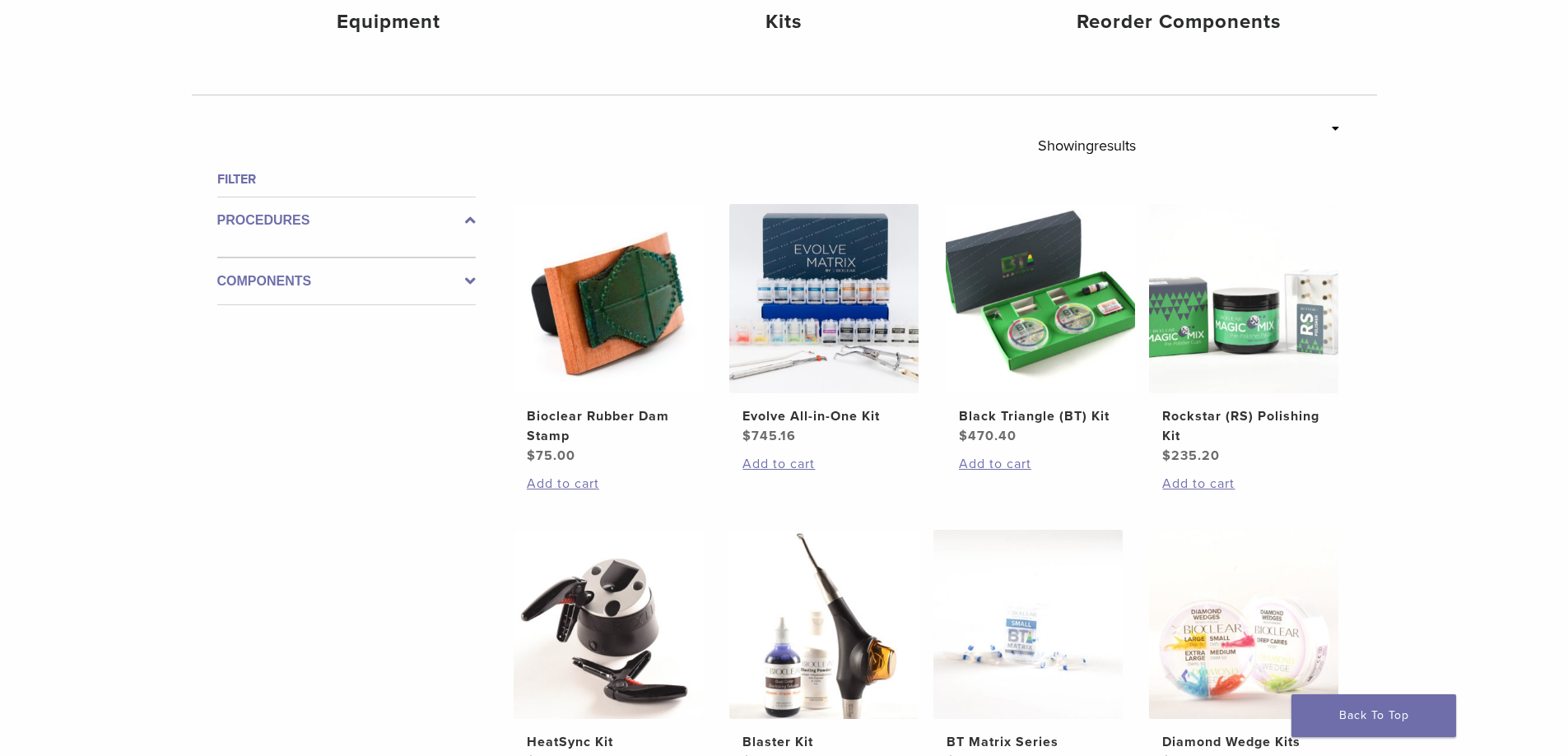
scroll to position [247, 0]
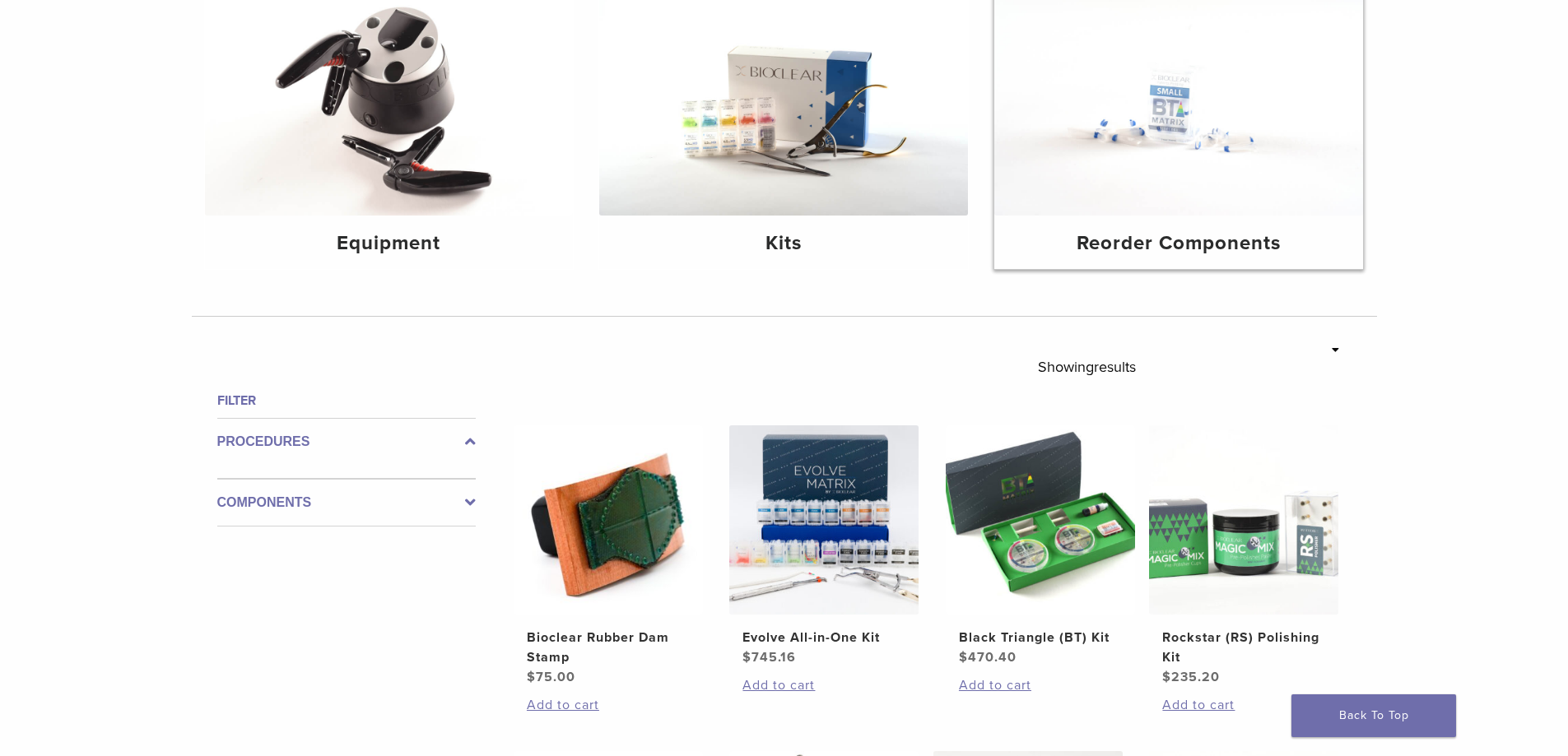
click at [1191, 181] on img at bounding box center [1179, 93] width 369 height 246
